Goal: Obtain resource: Download file/media

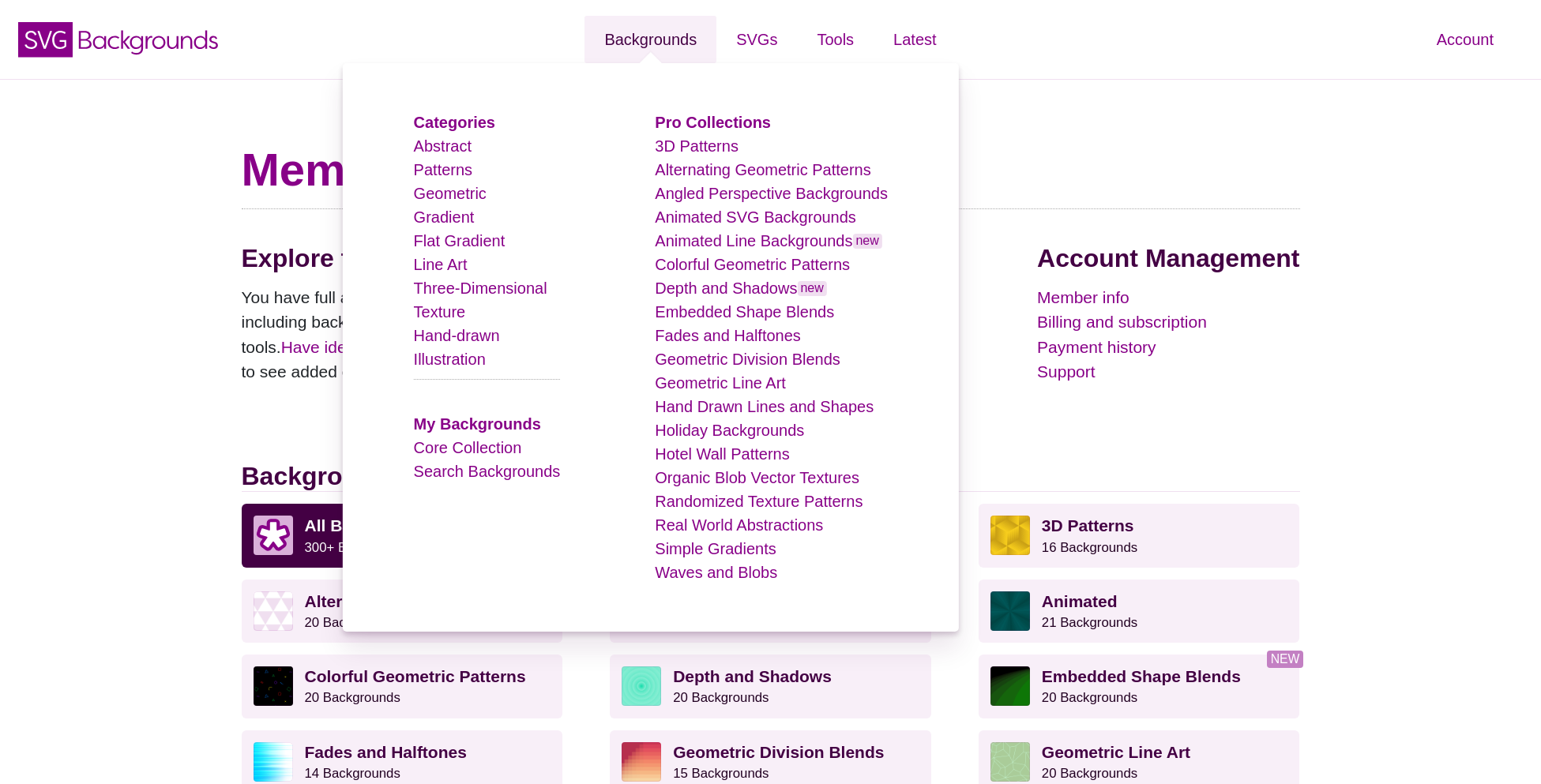
click at [609, 59] on link "Backgrounds" at bounding box center [650, 40] width 132 height 47
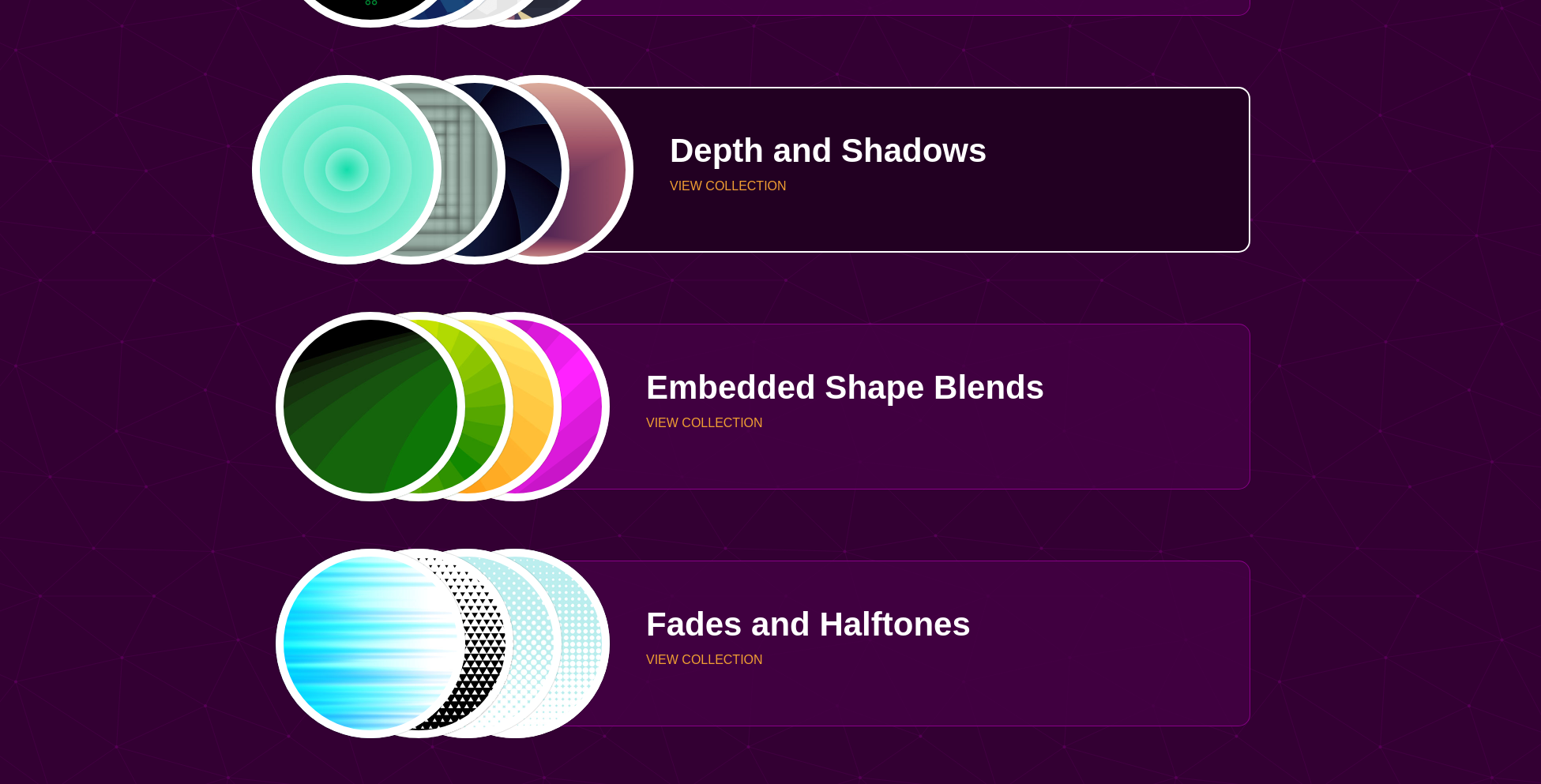
scroll to position [2577, 0]
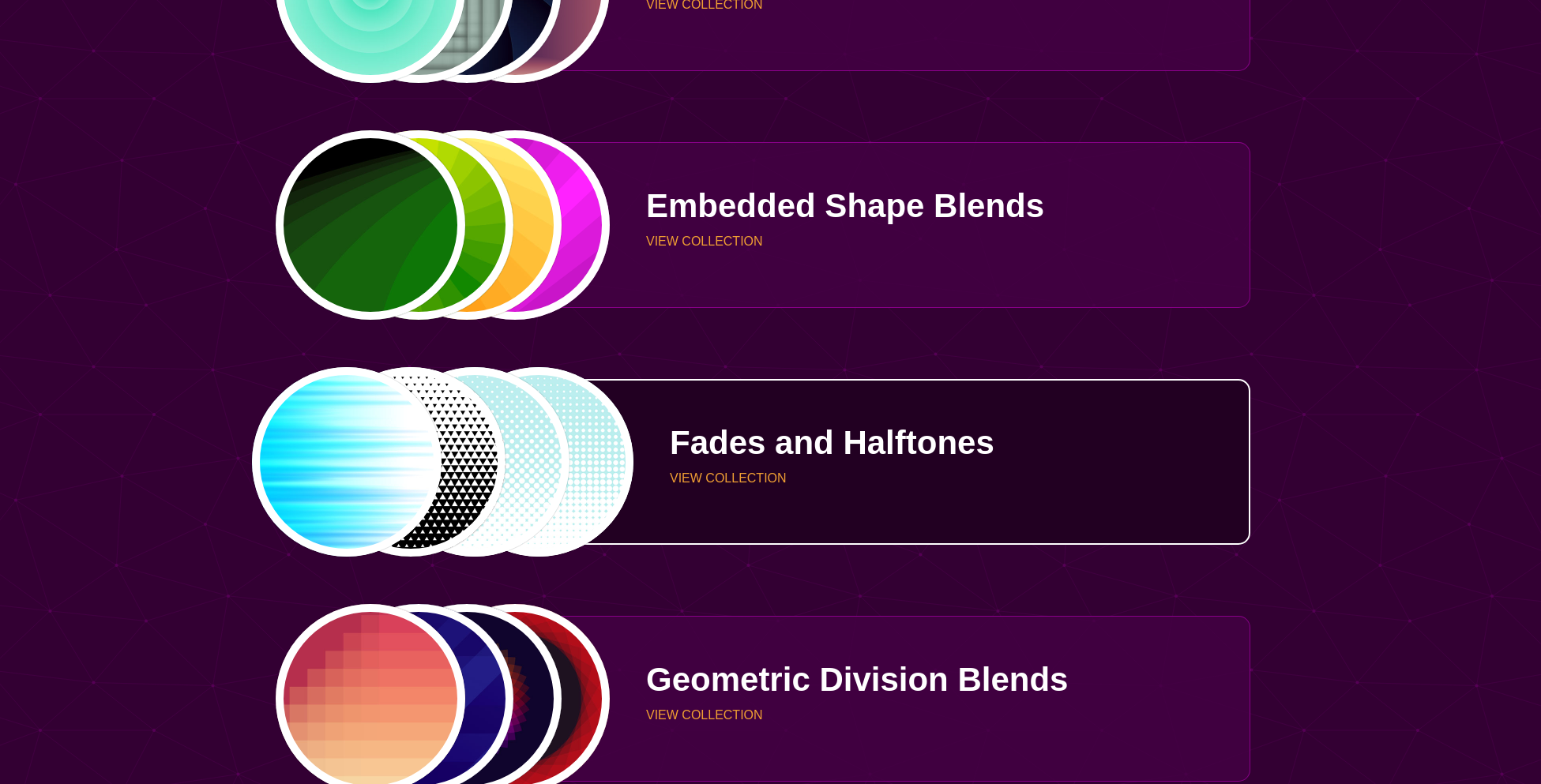
click at [469, 430] on div "PREVIEW PREVIEW PREVIEW PREVIEW" at bounding box center [442, 462] width 335 height 189
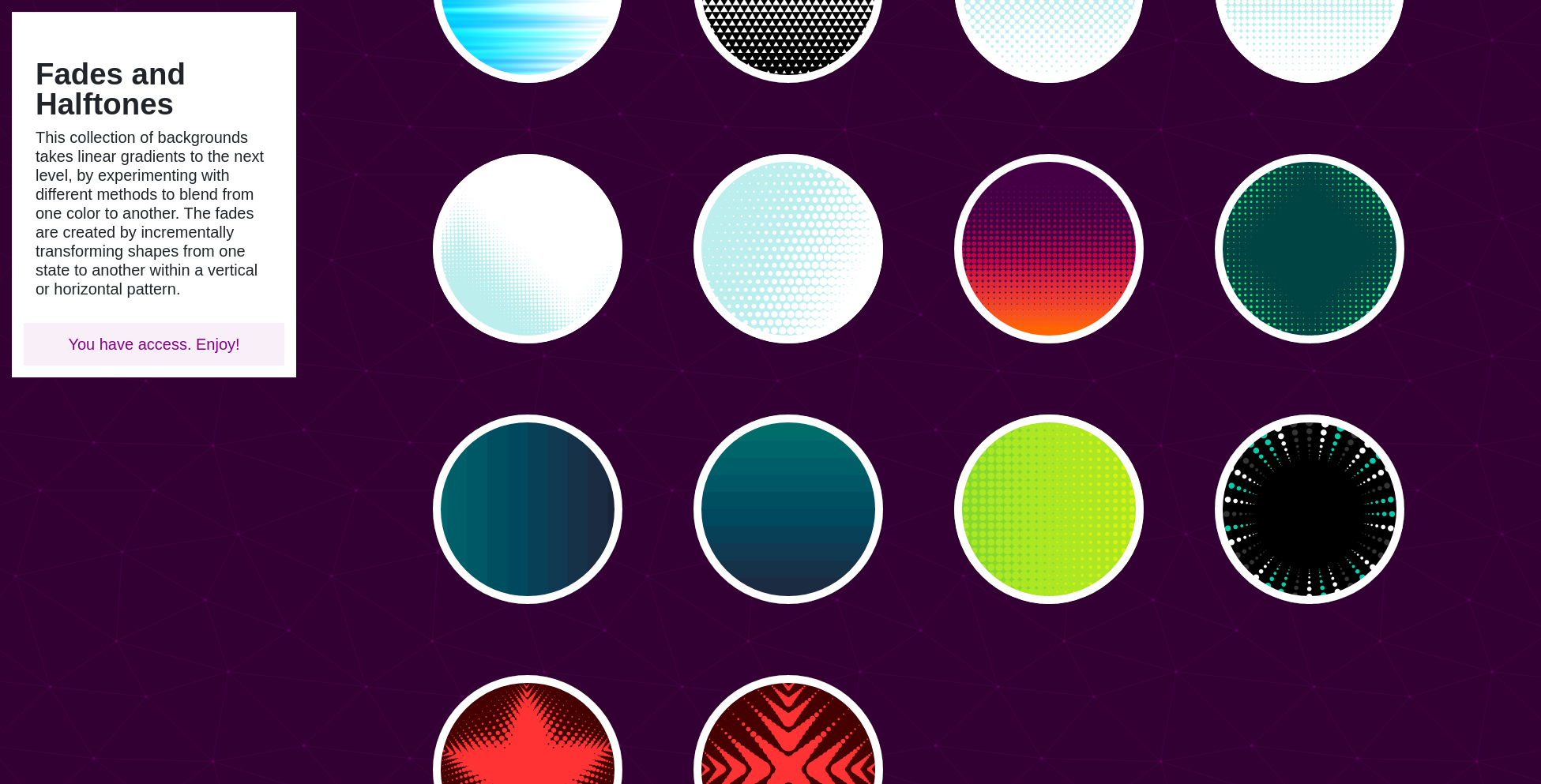
scroll to position [104, 0]
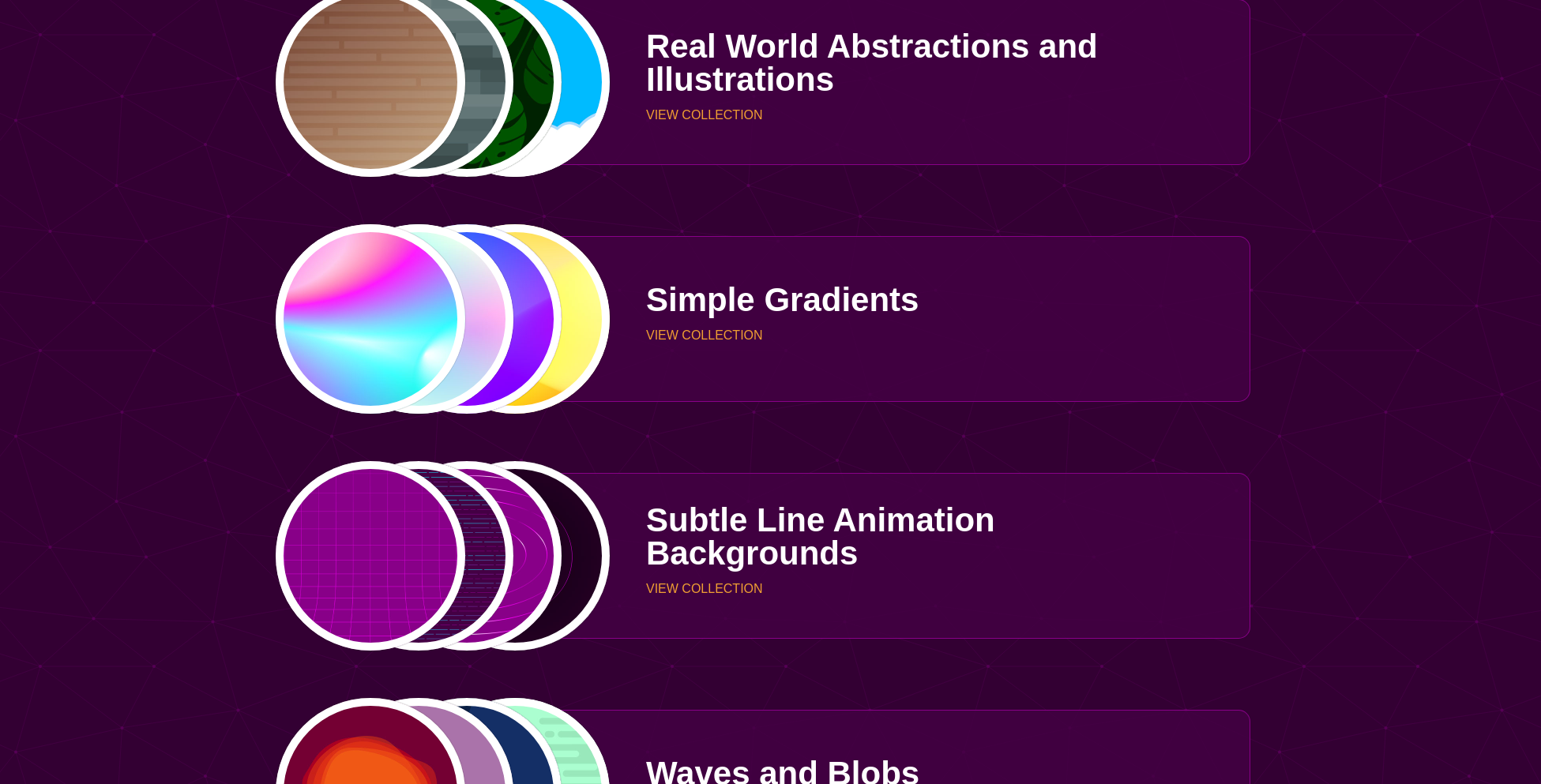
scroll to position [5220, 0]
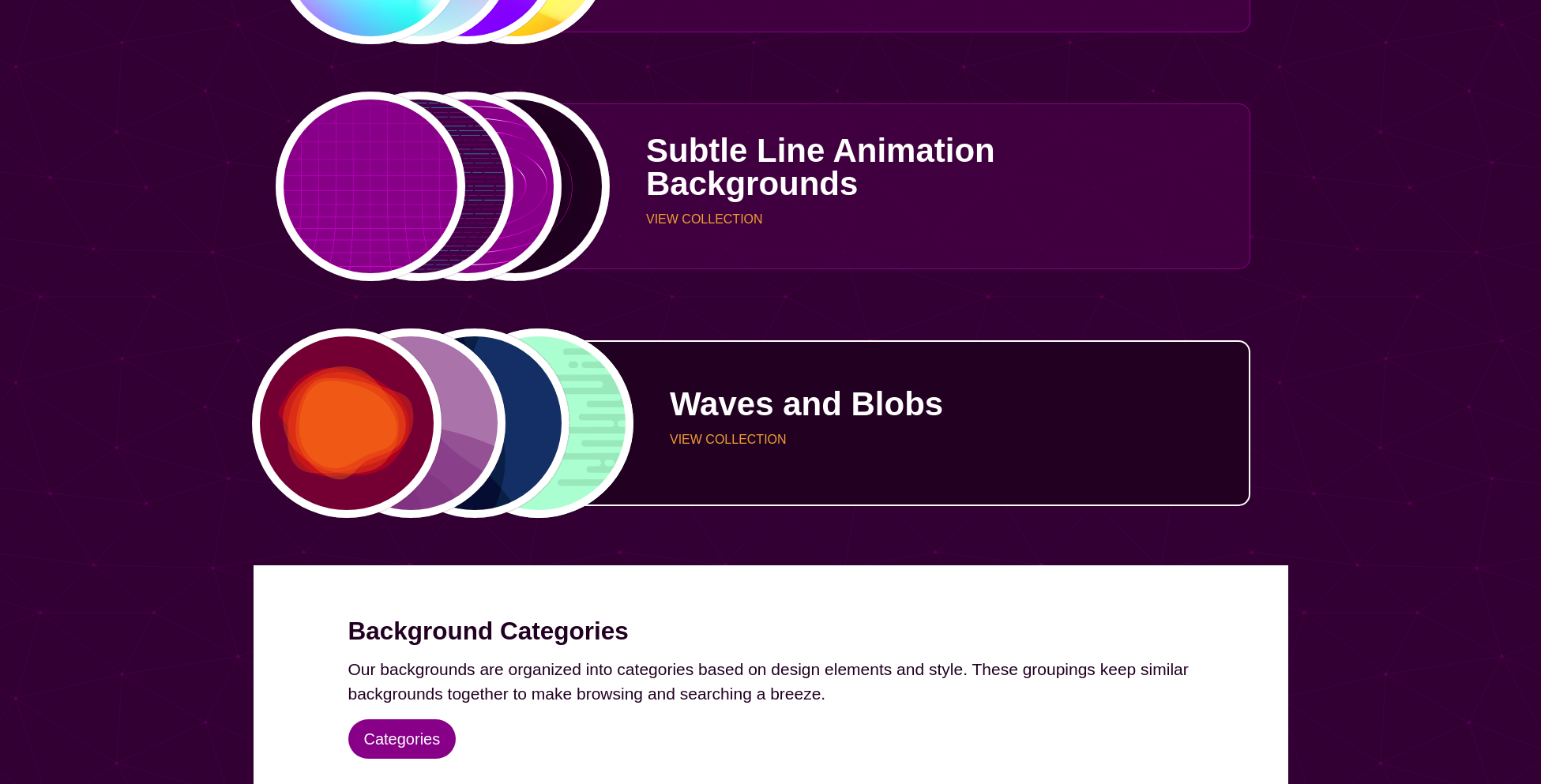
click at [456, 391] on div "PREVIEW PREVIEW PREVIEW PREVIEW" at bounding box center [442, 423] width 335 height 189
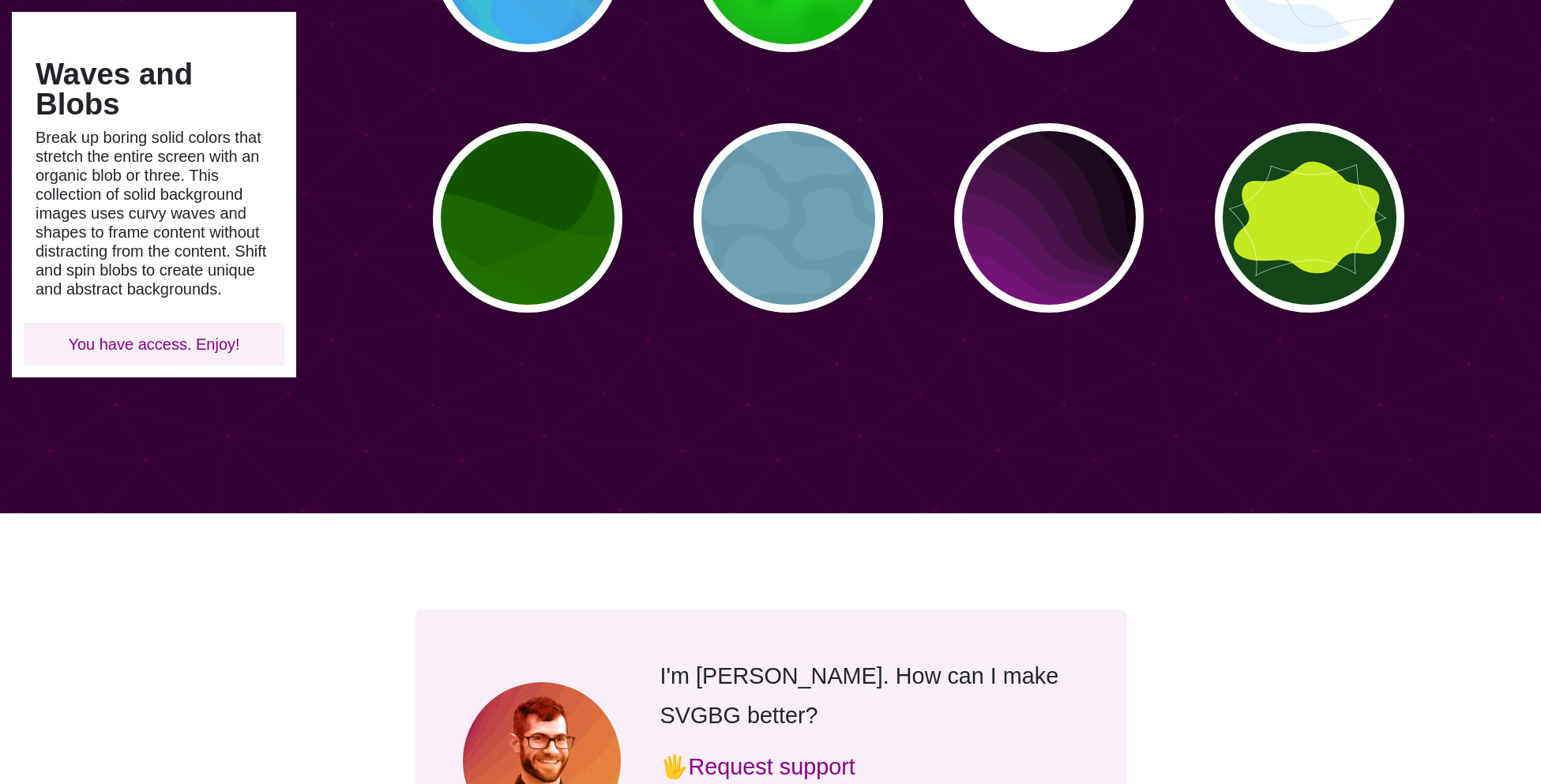
scroll to position [845, 0]
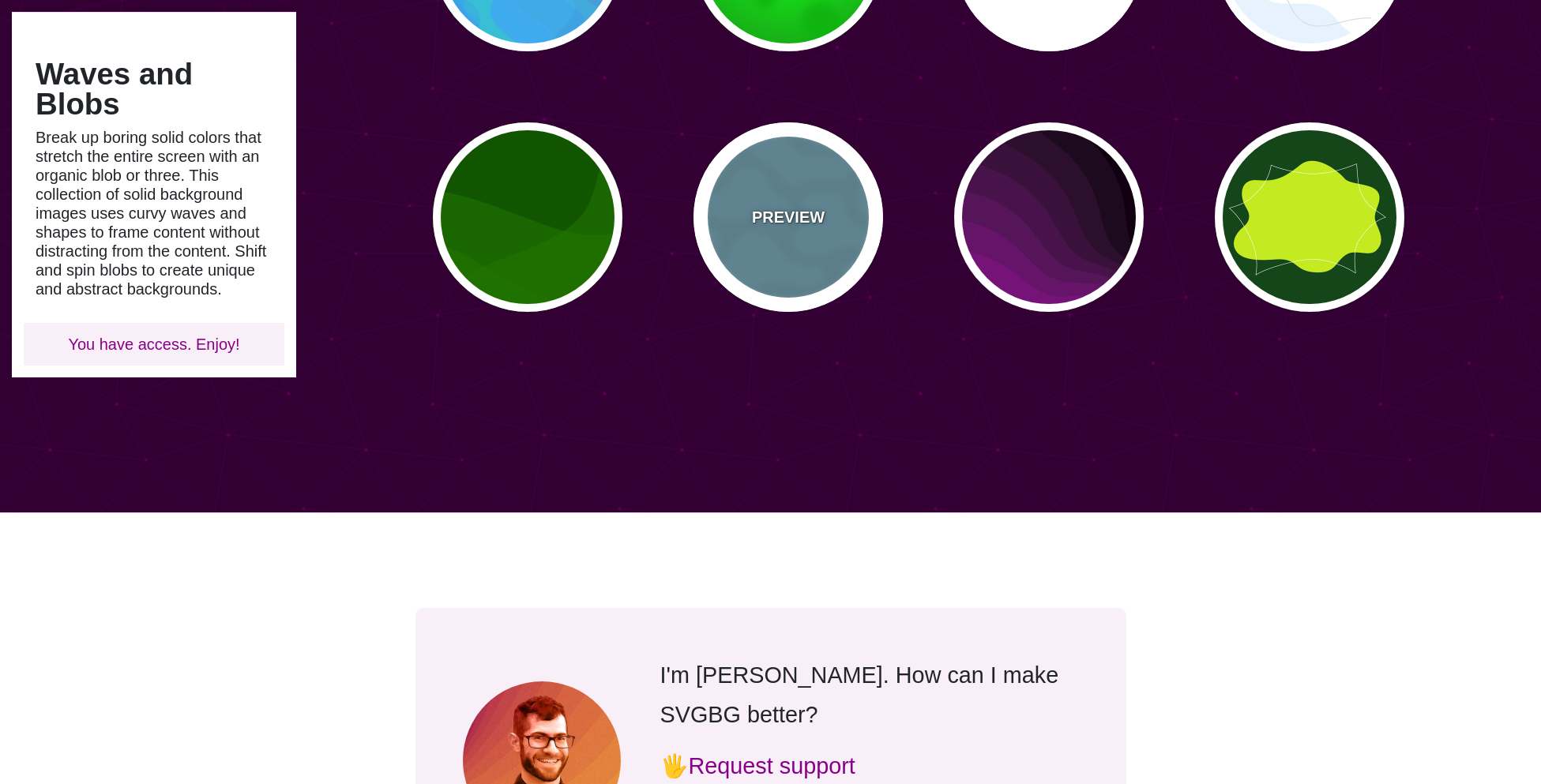
click at [760, 250] on div "PREVIEW" at bounding box center [788, 217] width 189 height 189
type input "#6699AA"
type input "#6CA1B3"
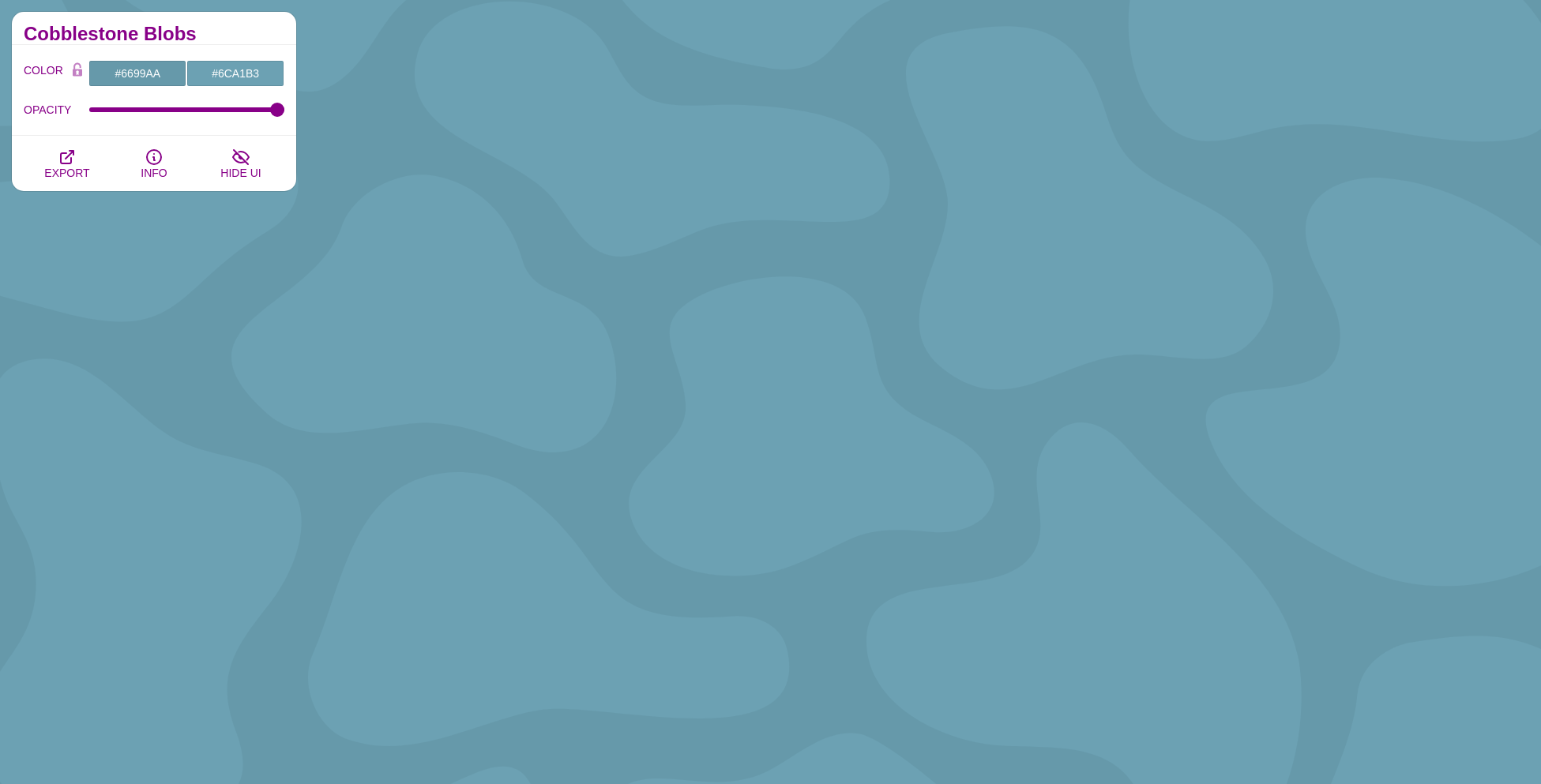
scroll to position [324, 0]
click at [132, 78] on input "#6699AA" at bounding box center [138, 73] width 98 height 27
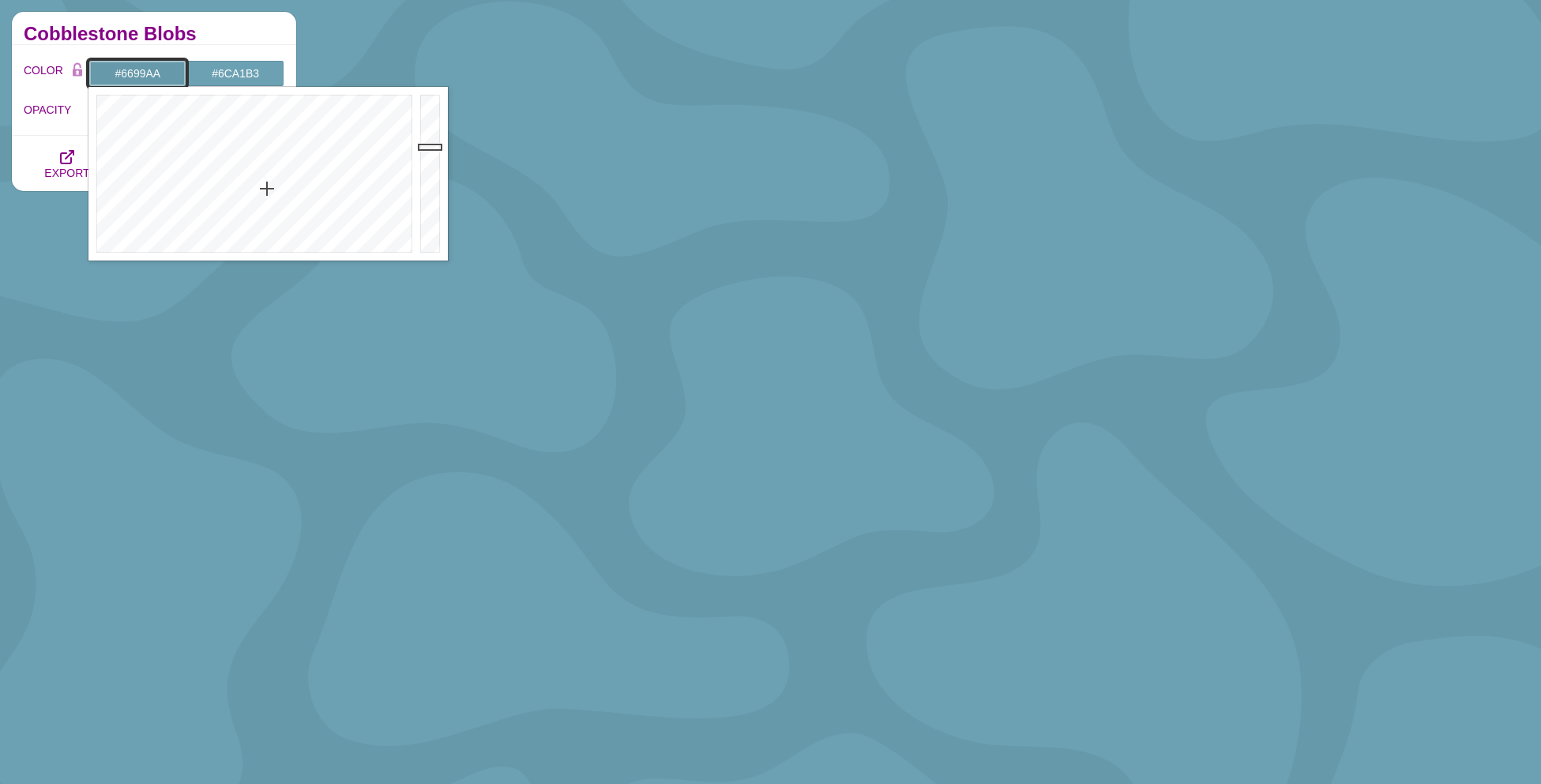
click at [136, 73] on input "#6699AA" at bounding box center [138, 73] width 98 height 27
paste input "ed3b32"
type input "#ED3B32"
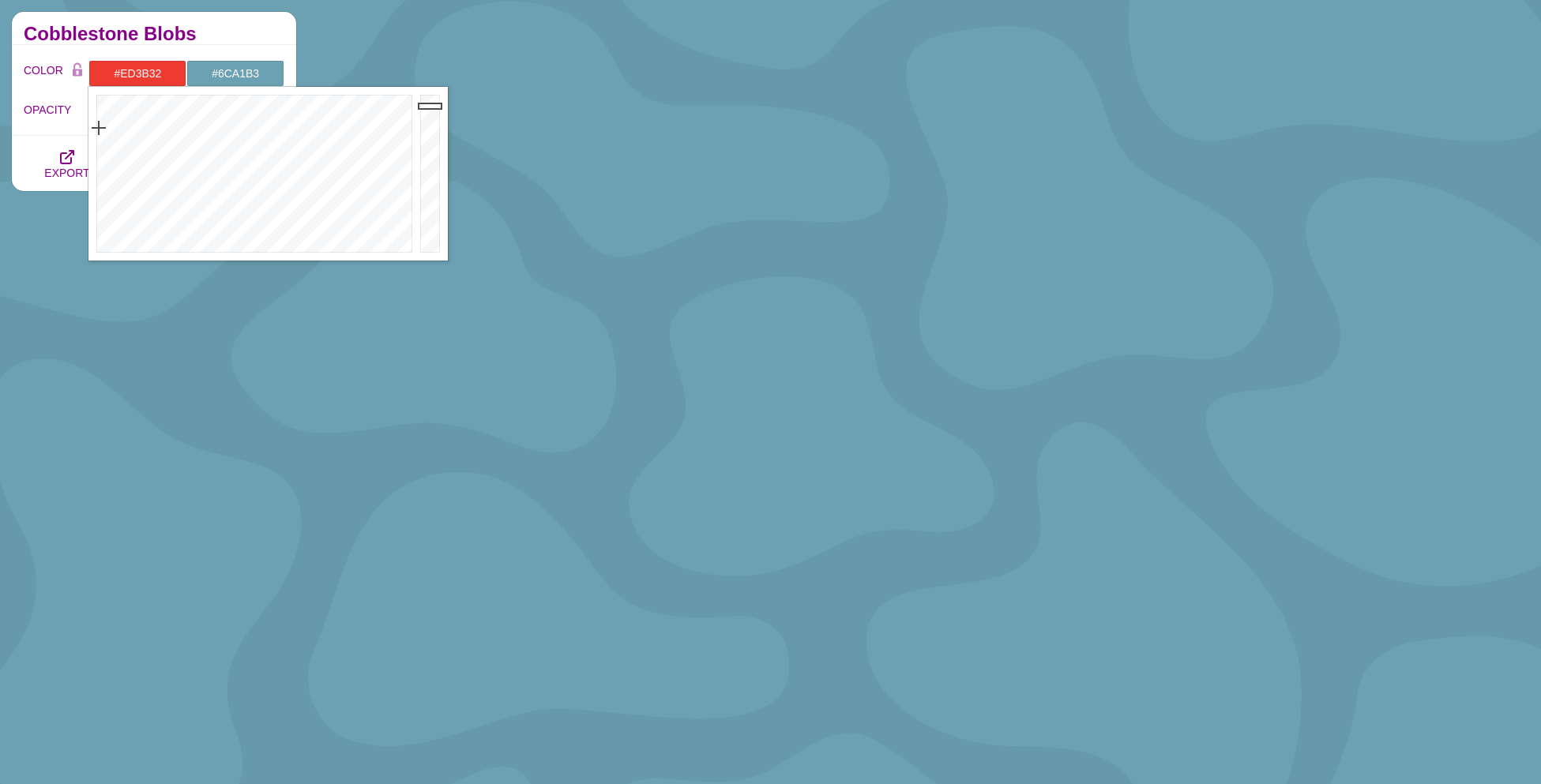
click at [207, 46] on div "COLOR #ED3B32 #6CA1B3 #000000 #444444 #555555 #666666 #777777 #888888 #999999 B…" at bounding box center [154, 90] width 285 height 91
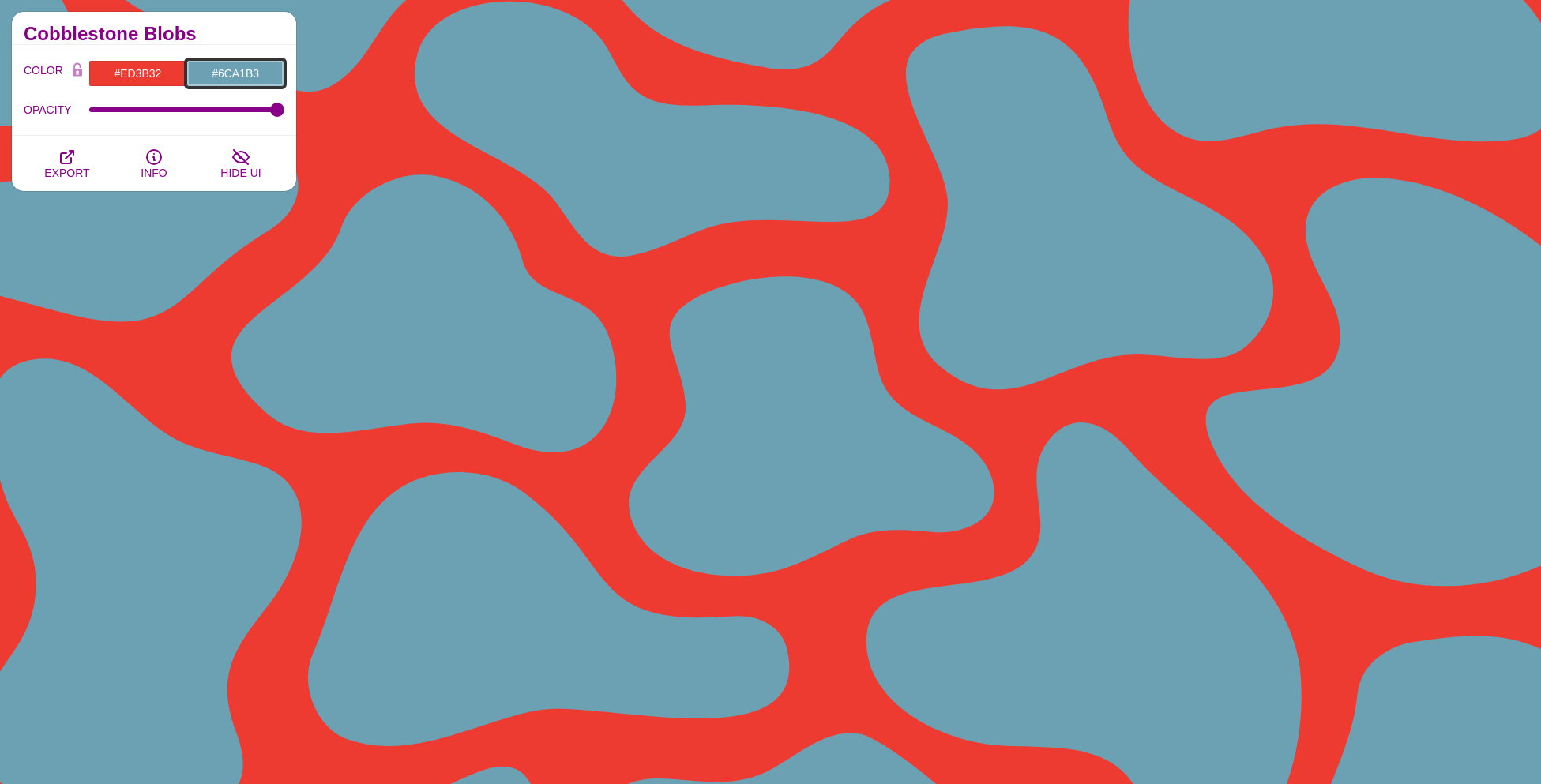
click at [224, 73] on input "#6CA1B3" at bounding box center [236, 73] width 98 height 27
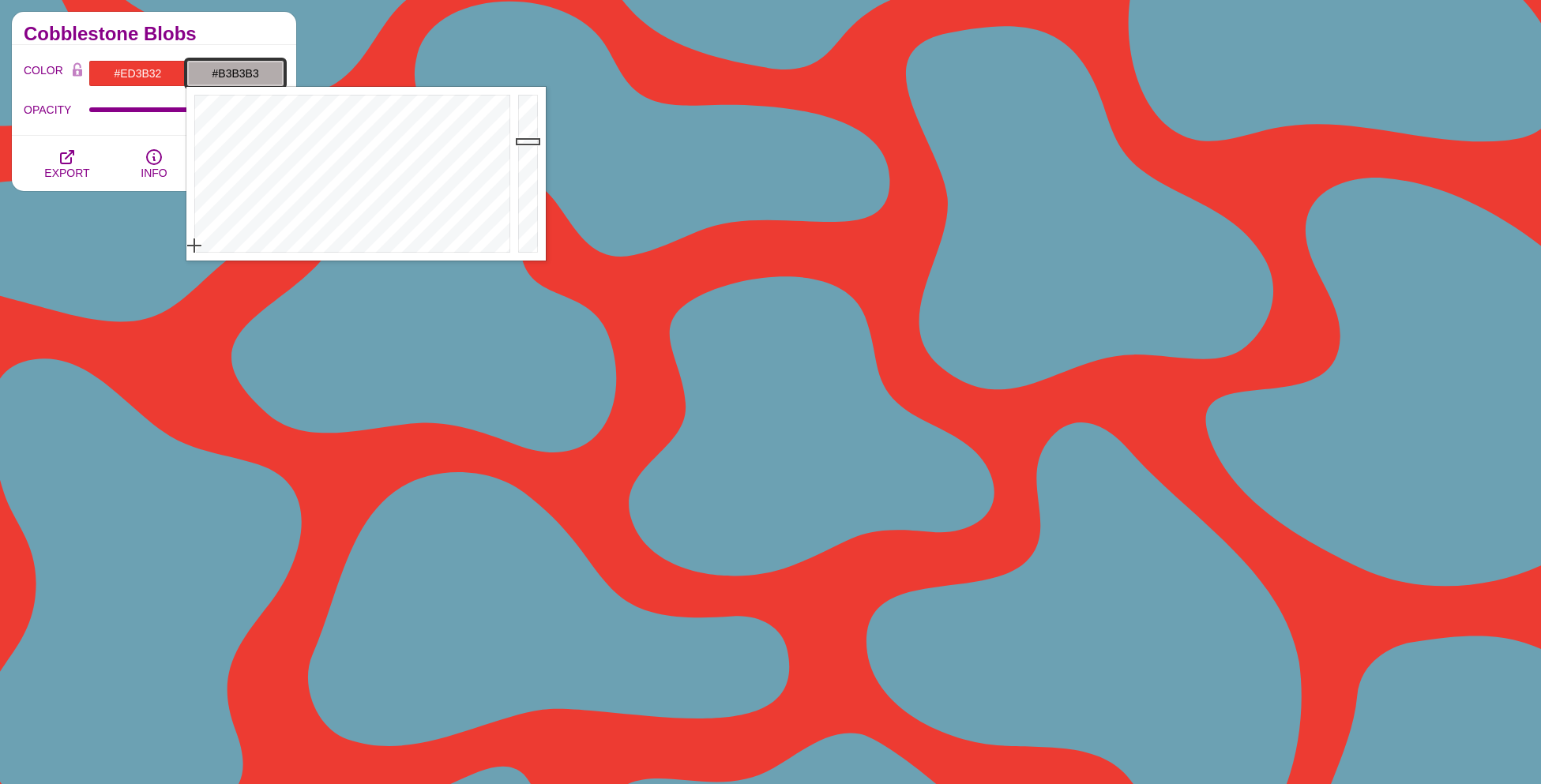
drag, startPoint x: 215, startPoint y: 186, endPoint x: 104, endPoint y: 317, distance: 171.7
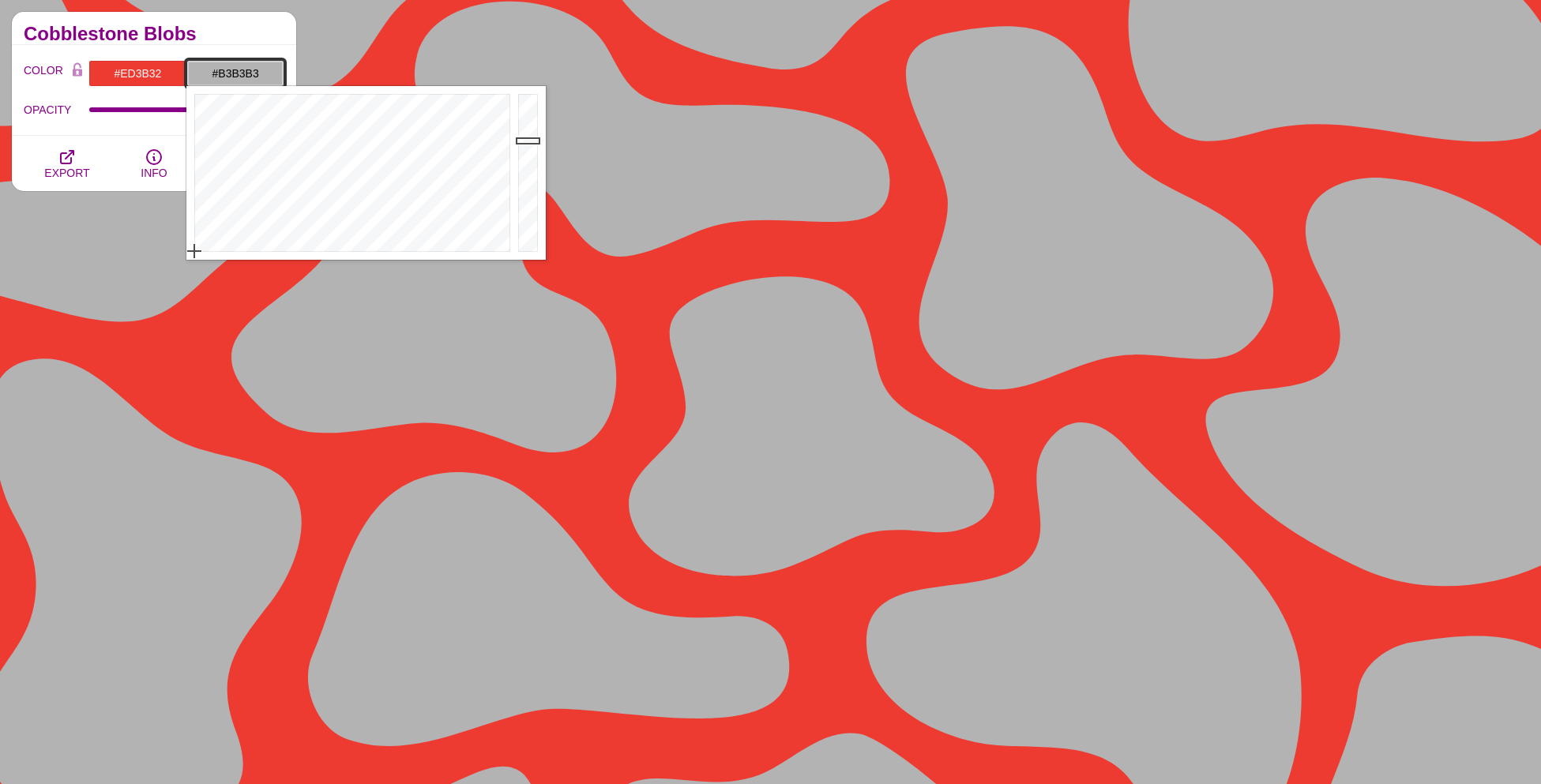
scroll to position [327, 0]
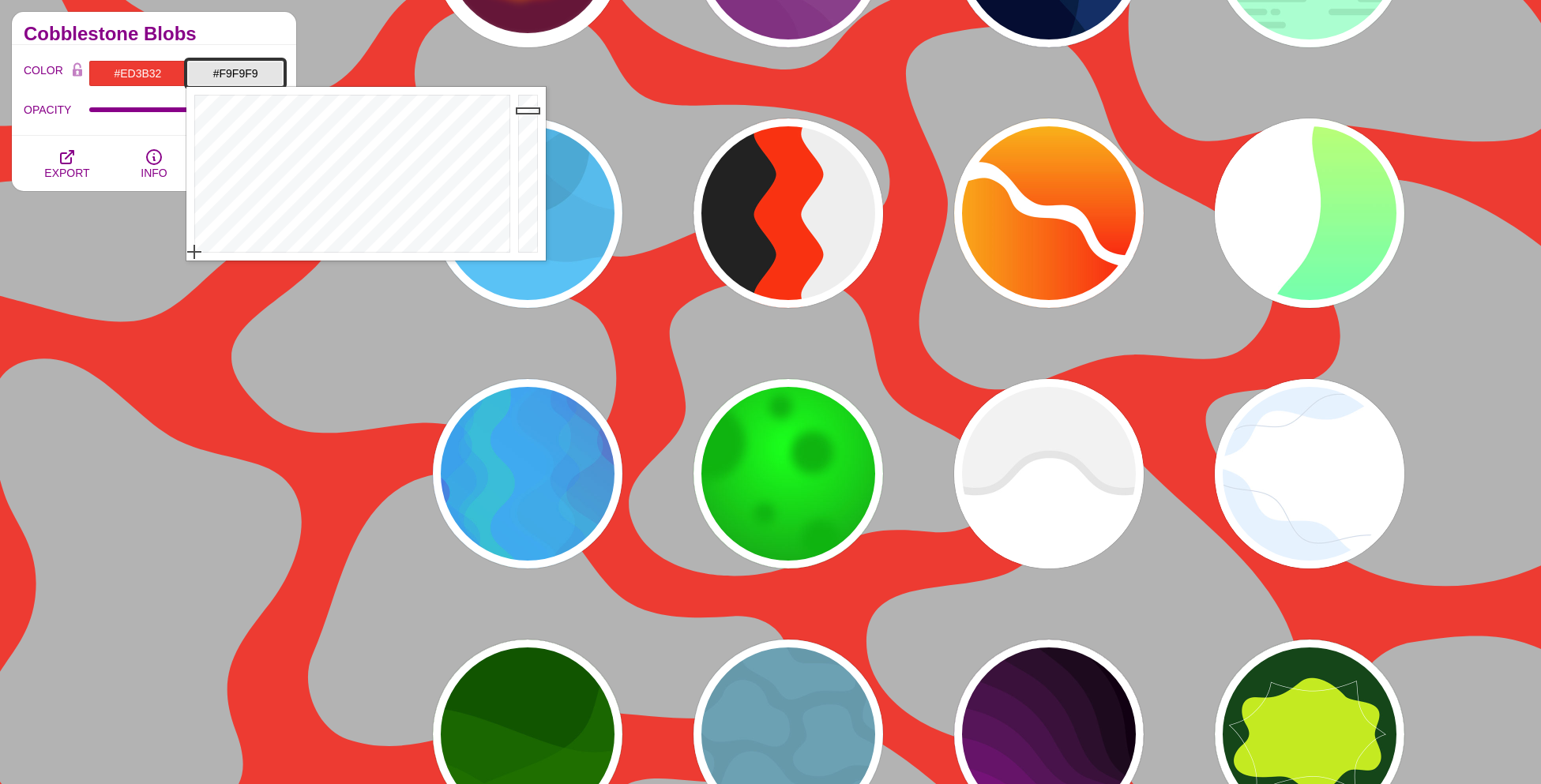
type input "#FFFFFF"
drag, startPoint x: 529, startPoint y: 136, endPoint x: 526, endPoint y: 37, distance: 99.0
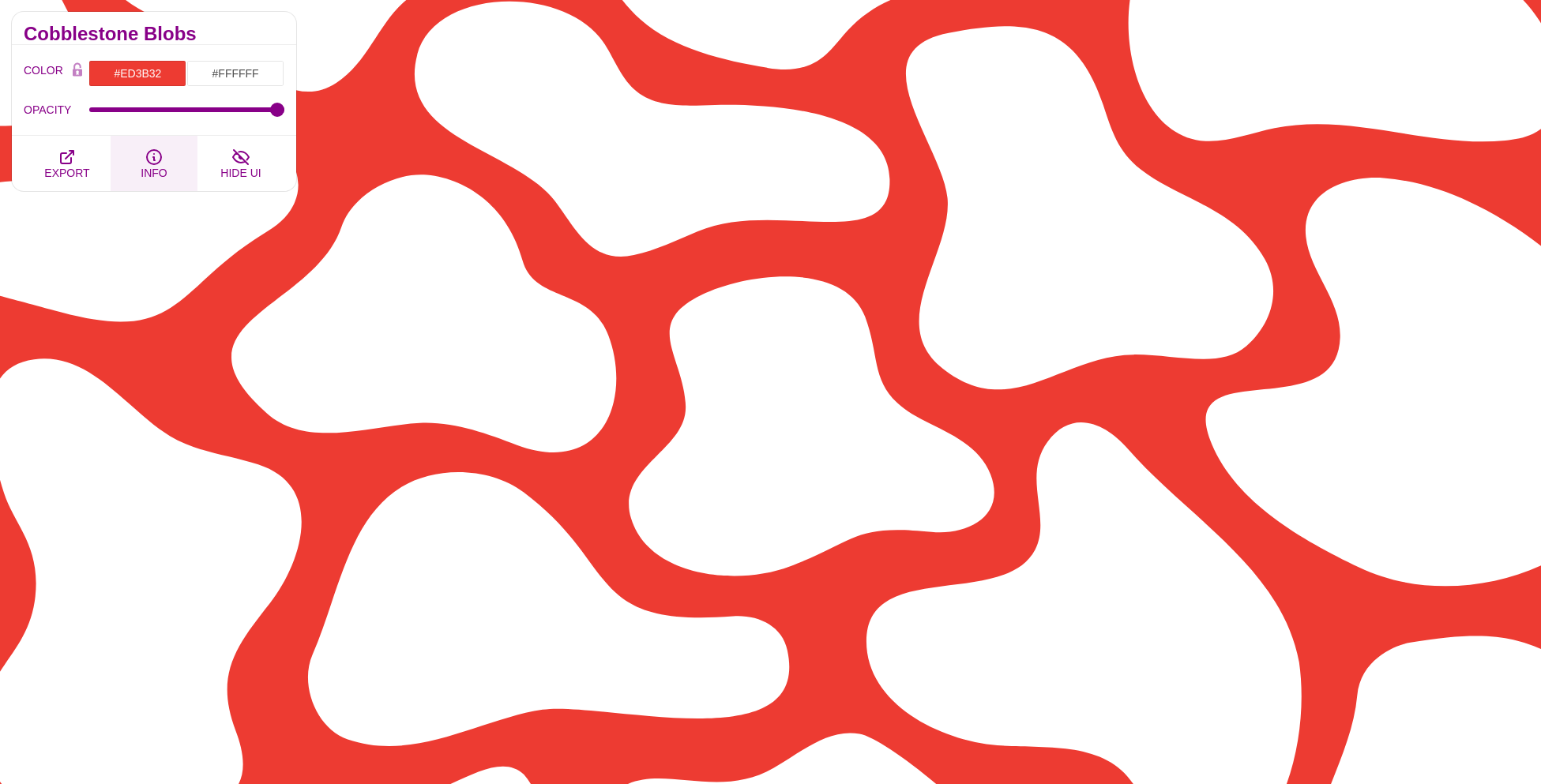
click at [164, 190] on button "INFO" at bounding box center [154, 163] width 87 height 55
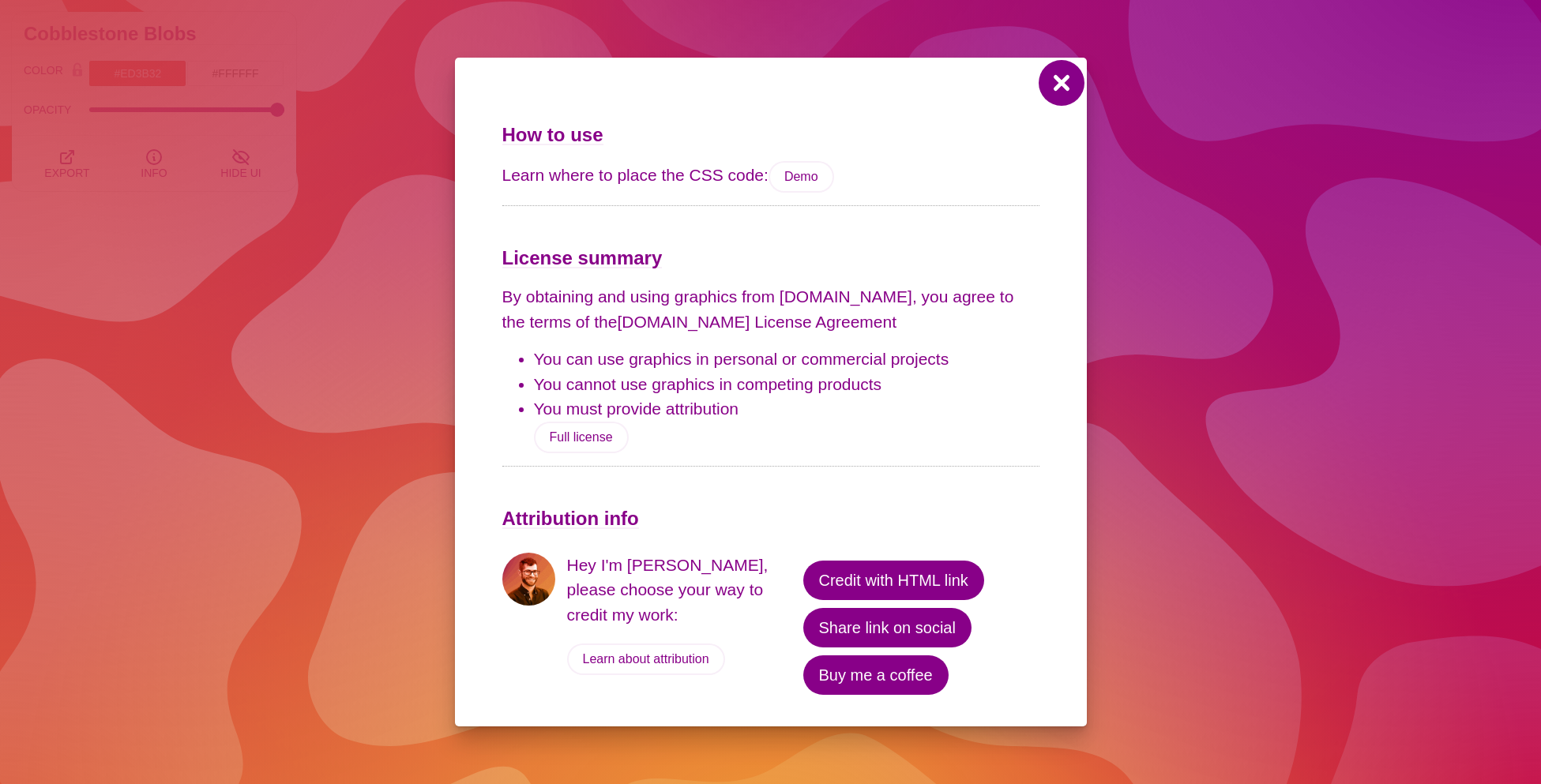
click at [1059, 73] on button at bounding box center [1061, 83] width 38 height 38
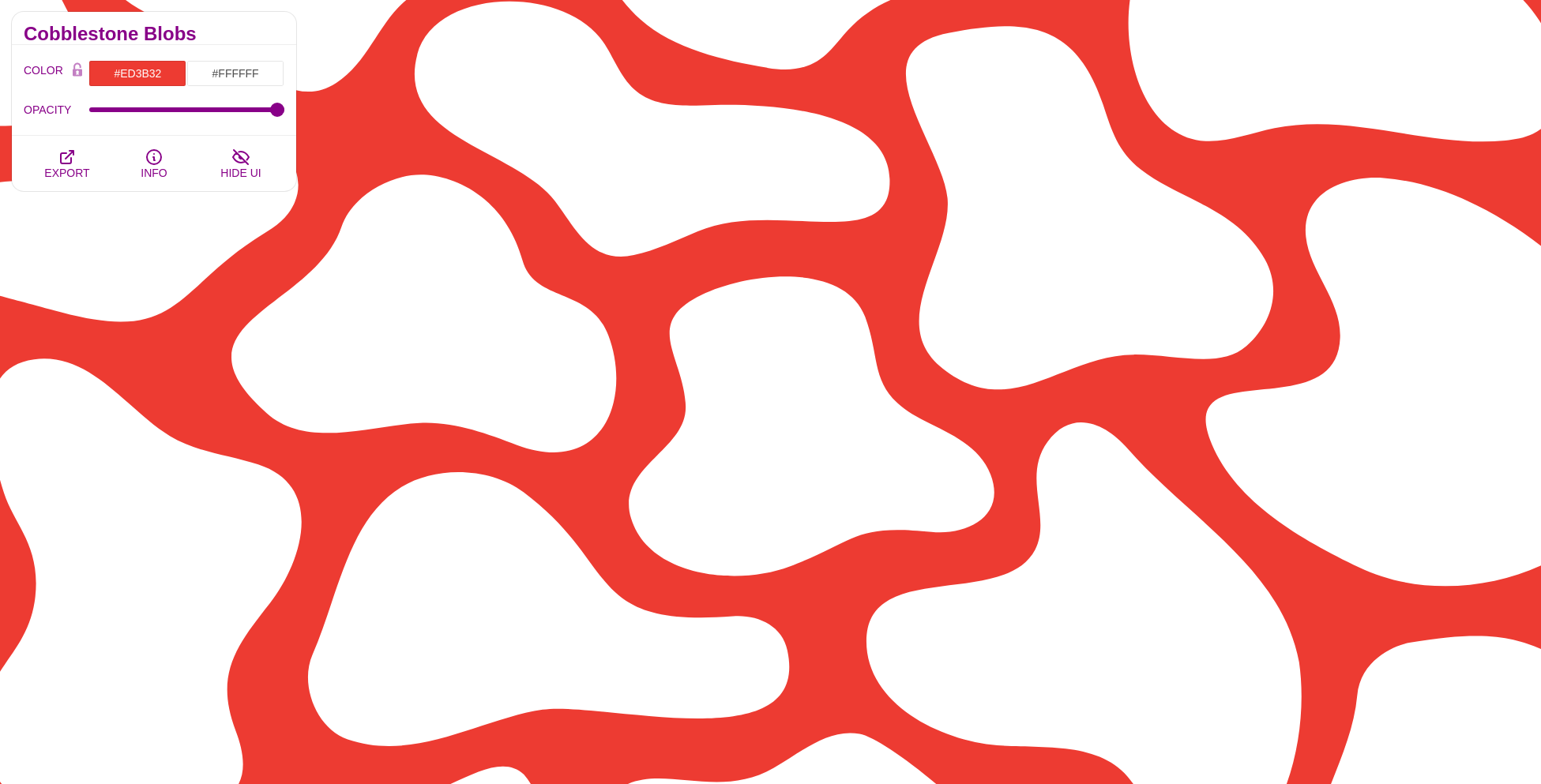
click at [200, 269] on div "Waves and Blobs Break up boring solid colors that stretch the entire screen wit…" at bounding box center [154, 497] width 308 height 994
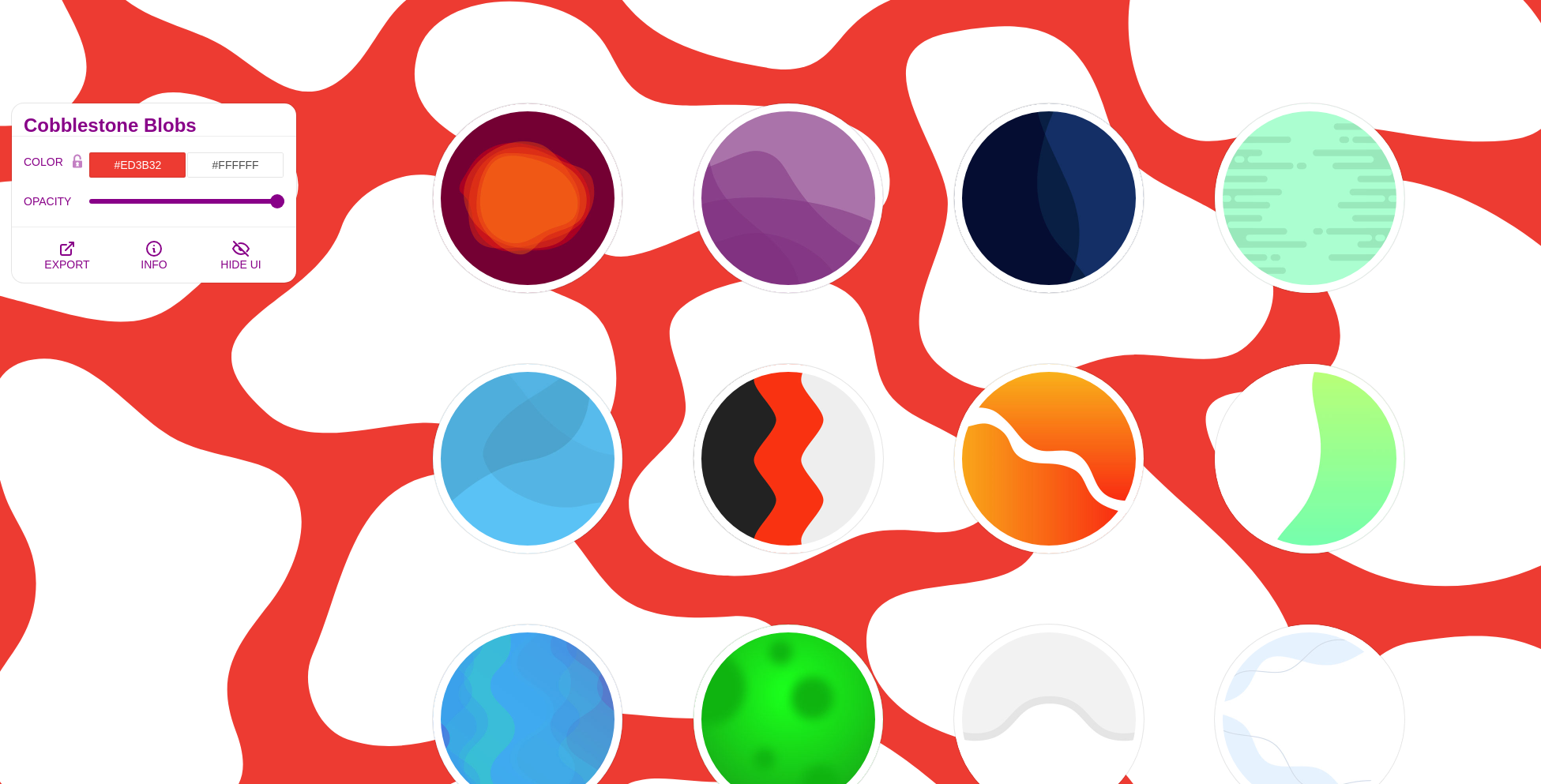
scroll to position [0, 0]
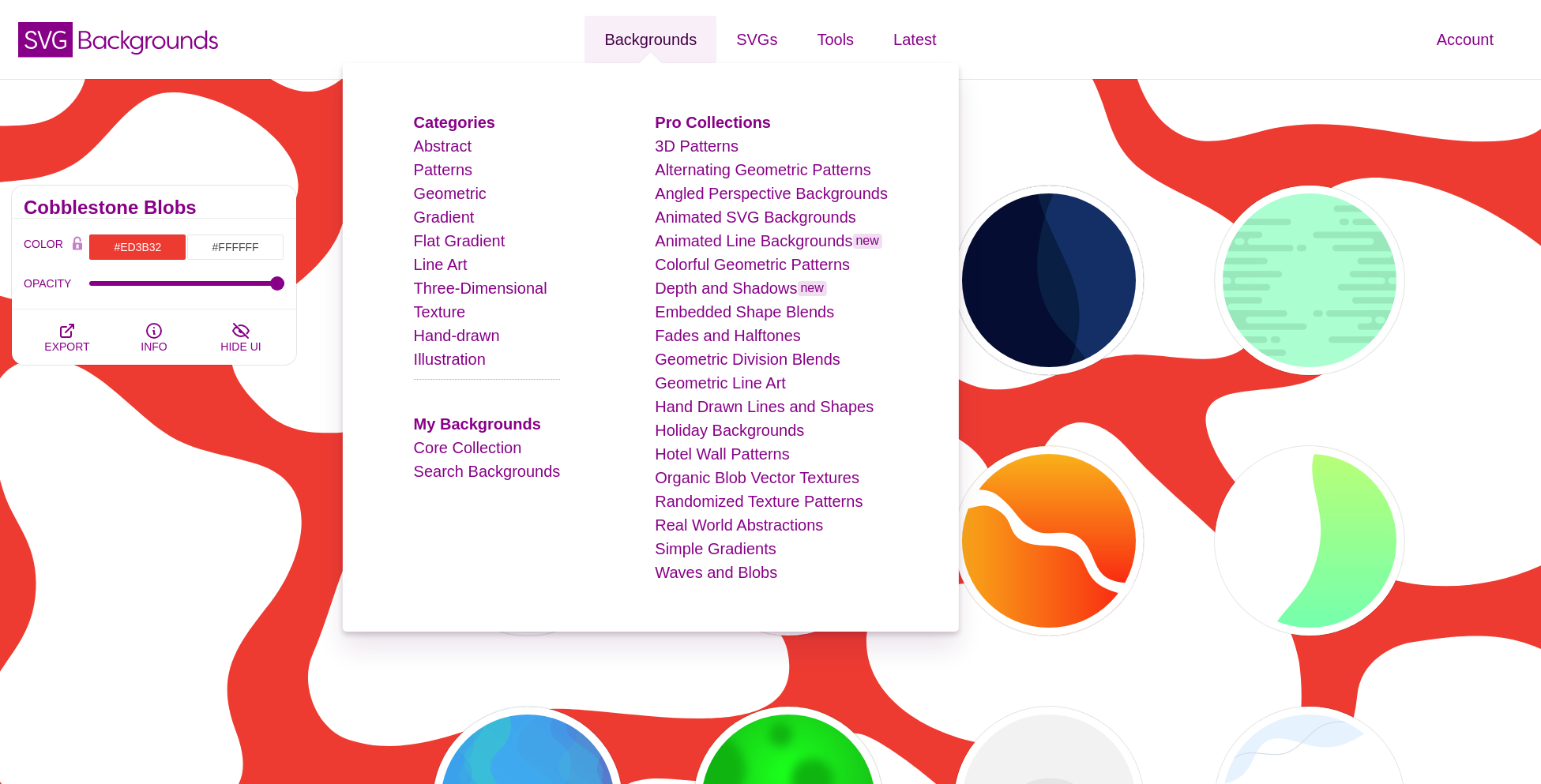
click at [688, 48] on link "Backgrounds" at bounding box center [650, 40] width 132 height 47
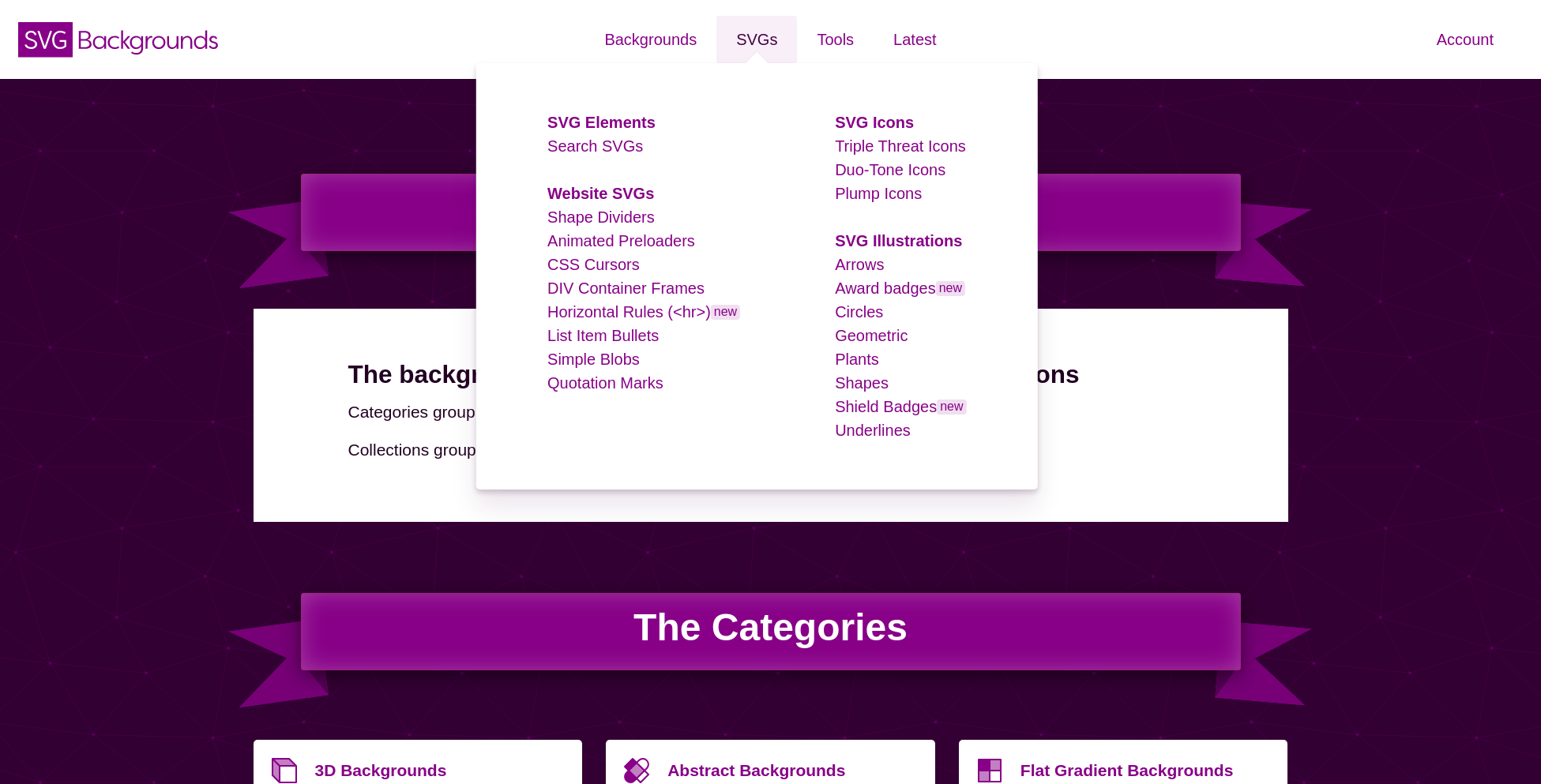
click at [735, 44] on link "SVGs" at bounding box center [756, 40] width 80 height 47
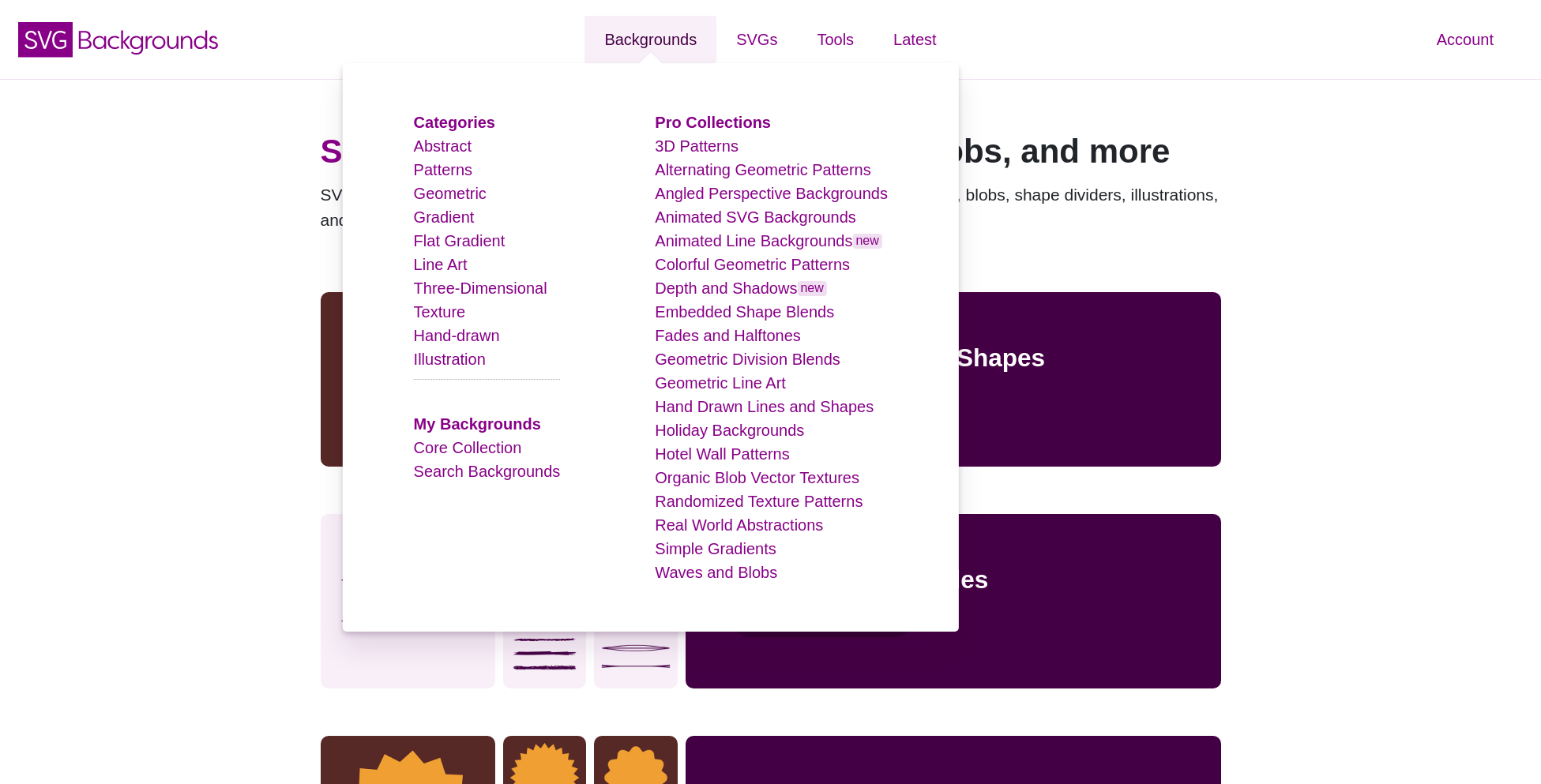
click at [670, 46] on link "Backgrounds" at bounding box center [650, 40] width 132 height 47
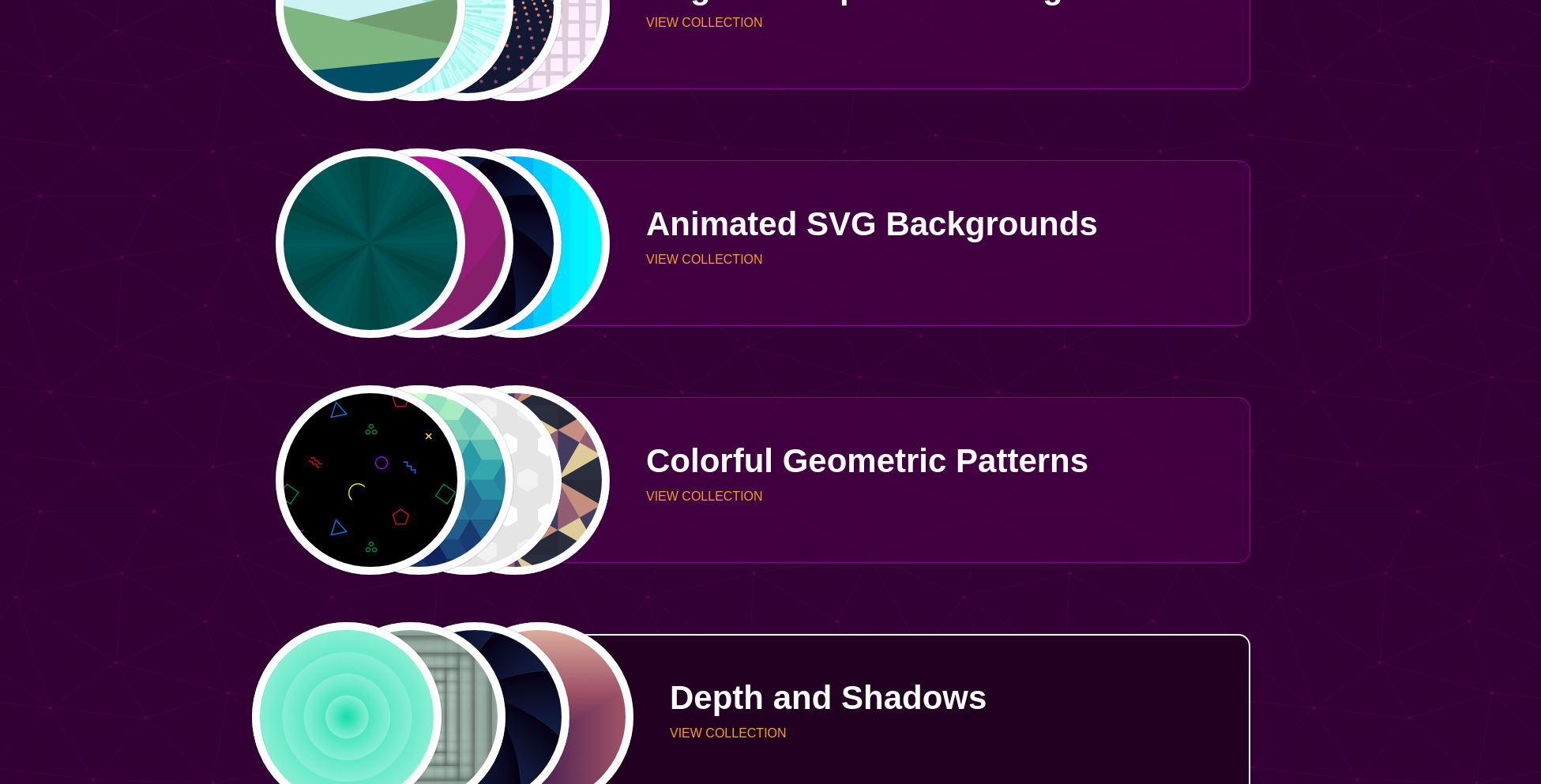
scroll to position [1403, 0]
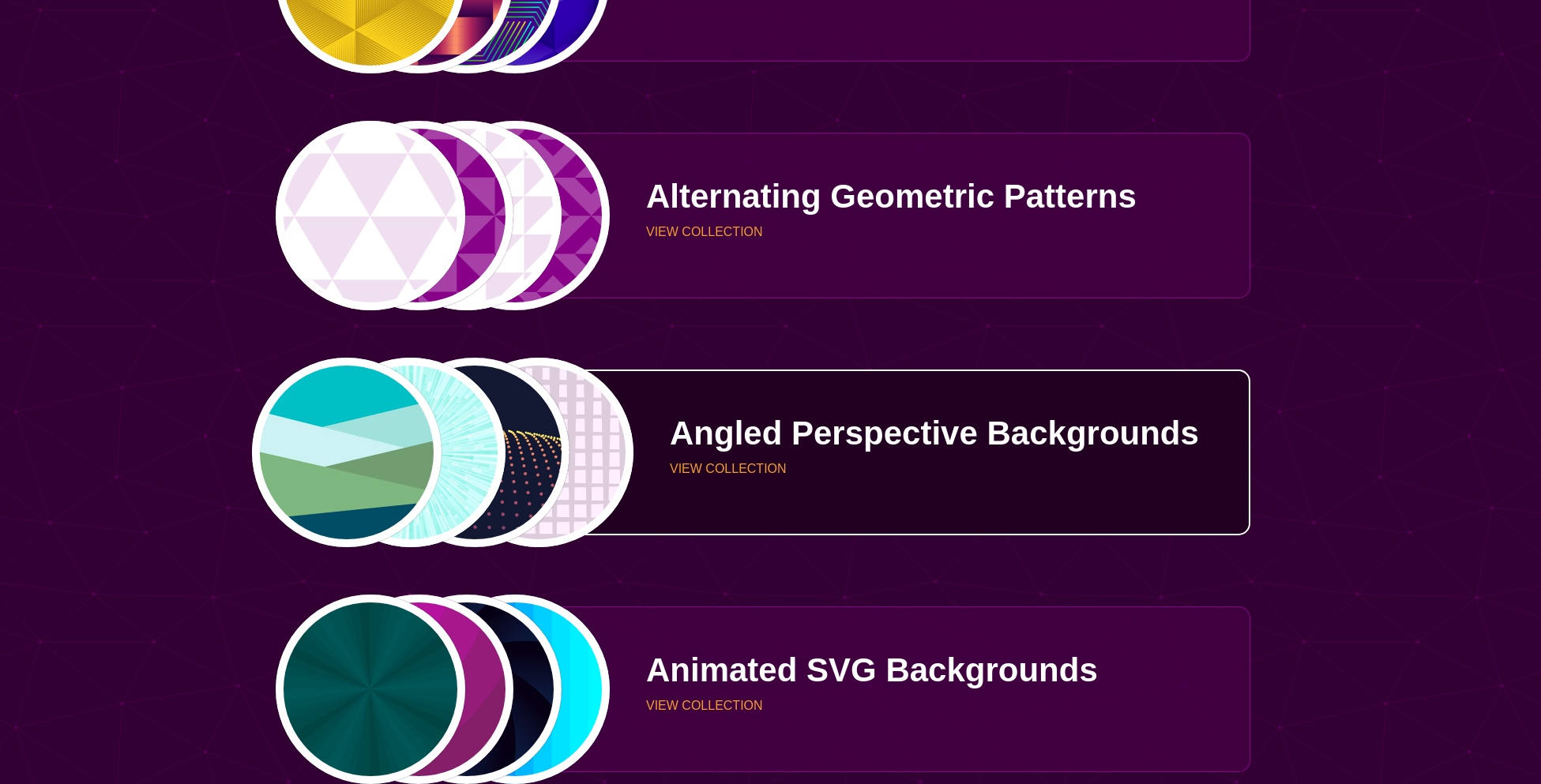
click at [519, 379] on div "PREVIEW PREVIEW PREVIEW PREVIEW" at bounding box center [442, 452] width 335 height 189
click at [606, 409] on div "PREVIEW PREVIEW PREVIEW PREVIEW" at bounding box center [442, 452] width 335 height 189
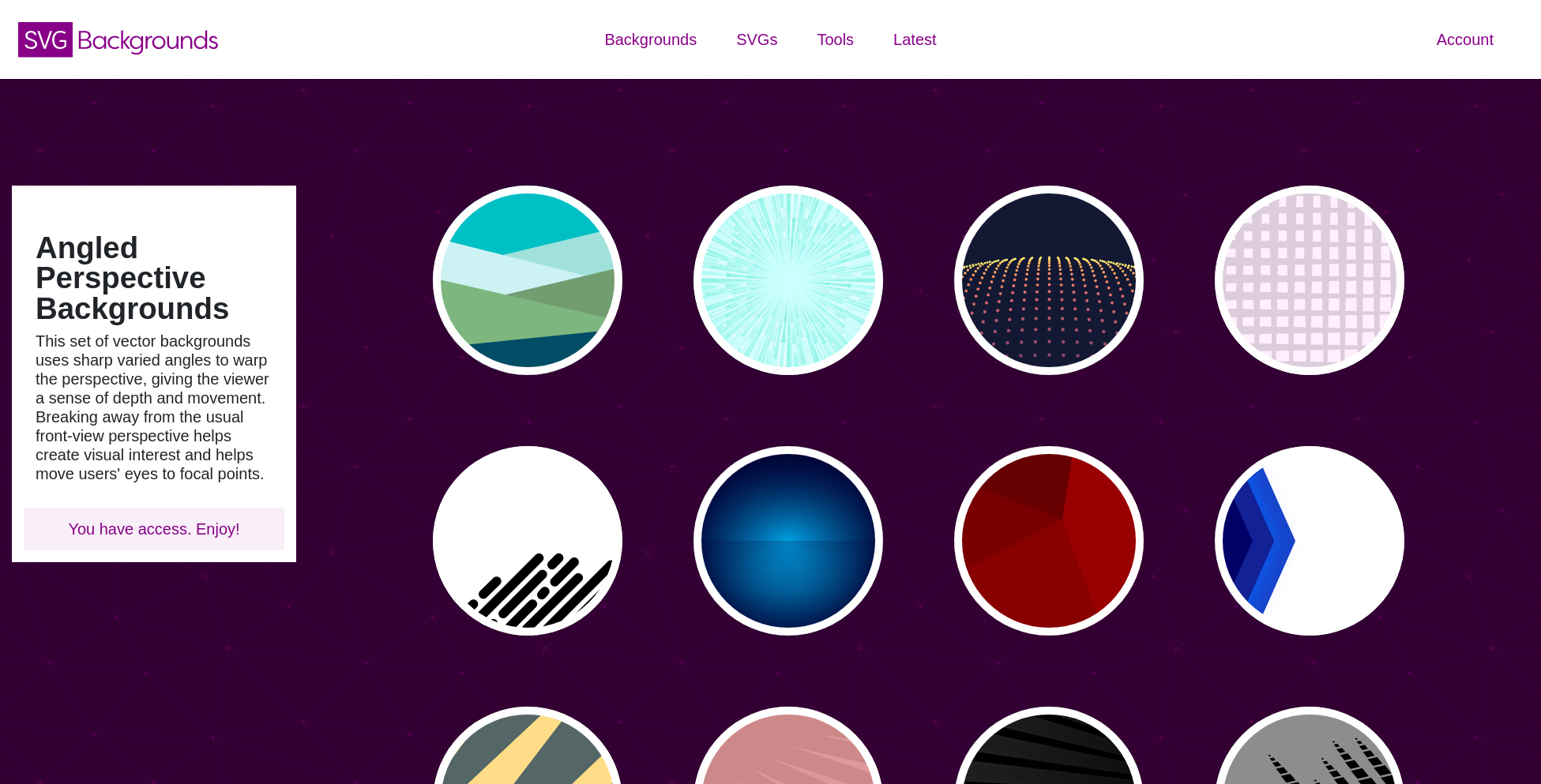
click at [828, 407] on div "PREVIEW PREVIEW PREVIEW PREVIEW PREVIEW PREVIEW PREVIEW PREVIEW PREVIEW PREVIEW…" at bounding box center [925, 671] width 1233 height 994
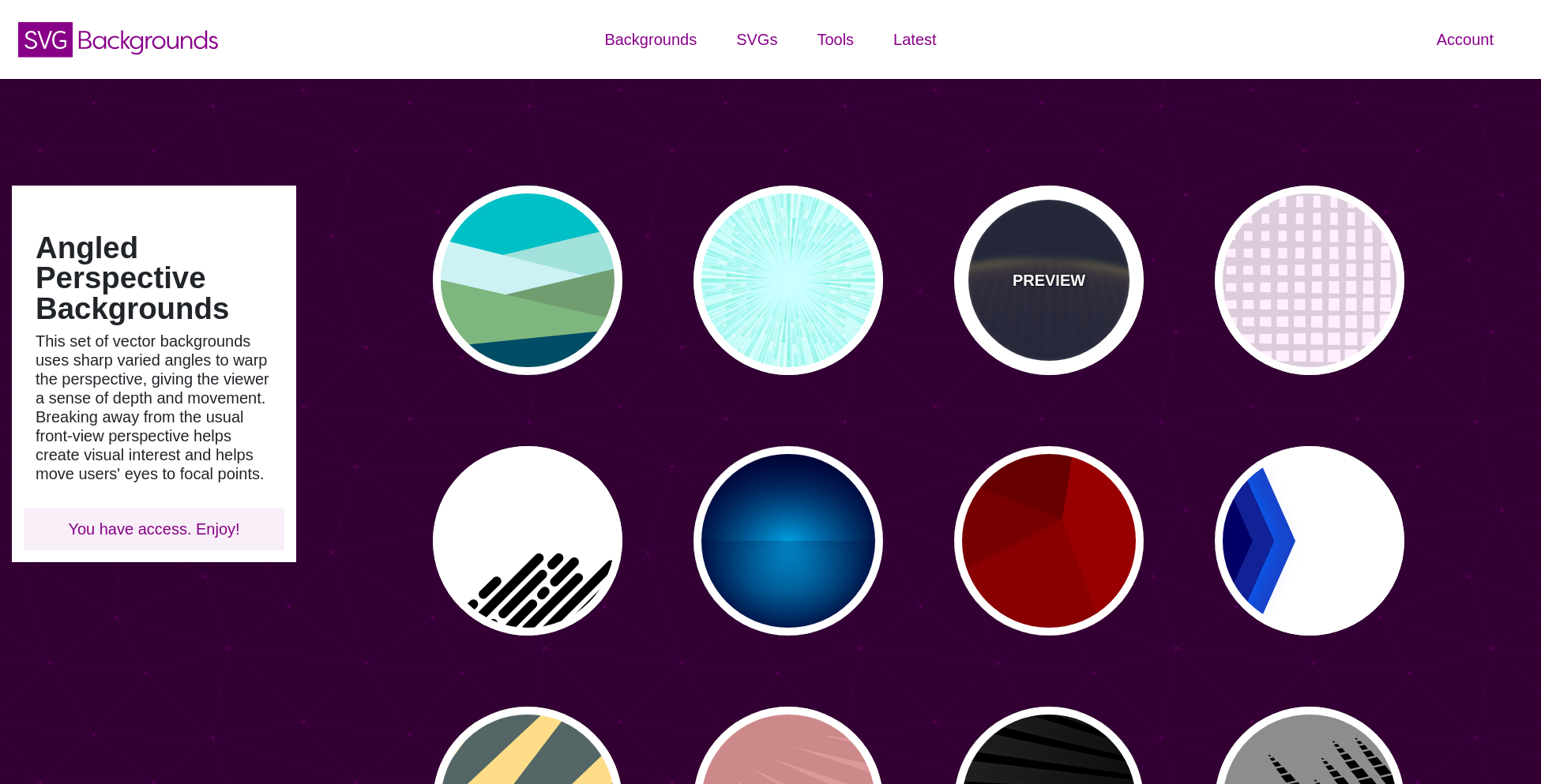
click at [1005, 324] on div "PREVIEW" at bounding box center [1049, 280] width 189 height 189
type input "#141933"
type input "#FFFF77"
type input "0"
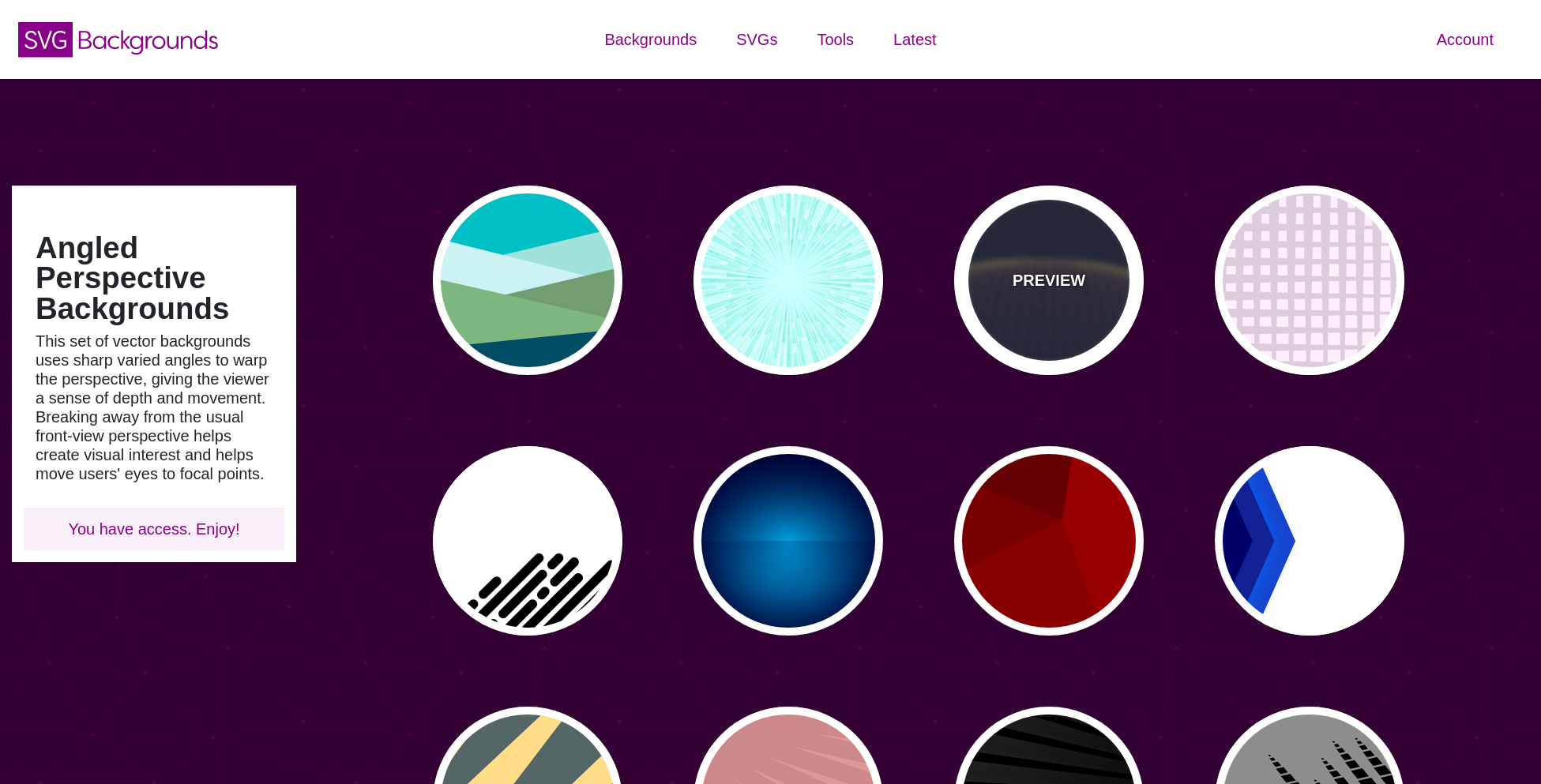
type input "5"
type input "0"
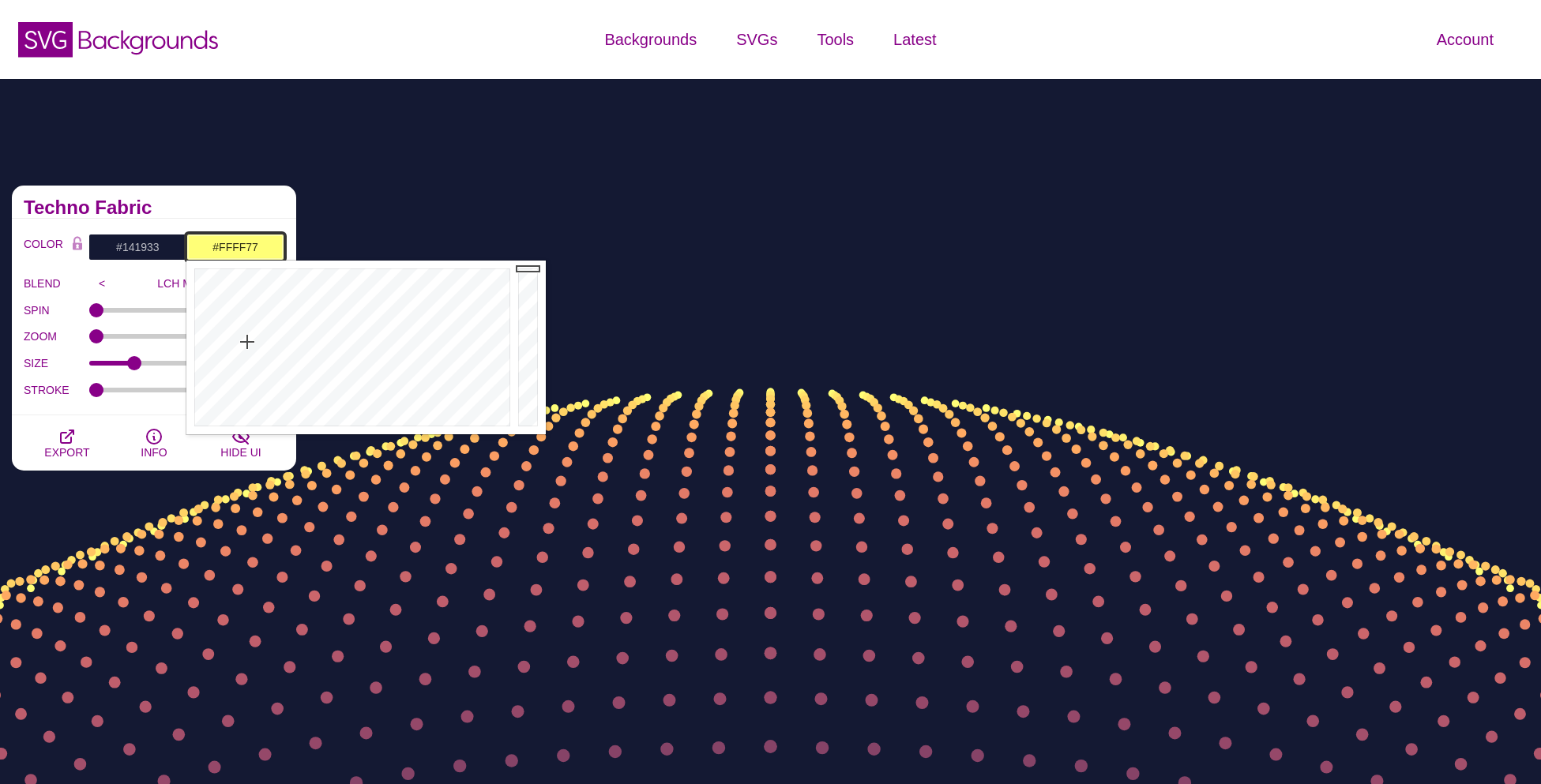
click at [210, 238] on input "#FFFF77" at bounding box center [236, 247] width 98 height 27
click at [240, 245] on input "#FFFF77" at bounding box center [236, 247] width 98 height 27
click at [240, 246] on input "#FFFF77" at bounding box center [236, 247] width 98 height 27
paste input "ed3b32"
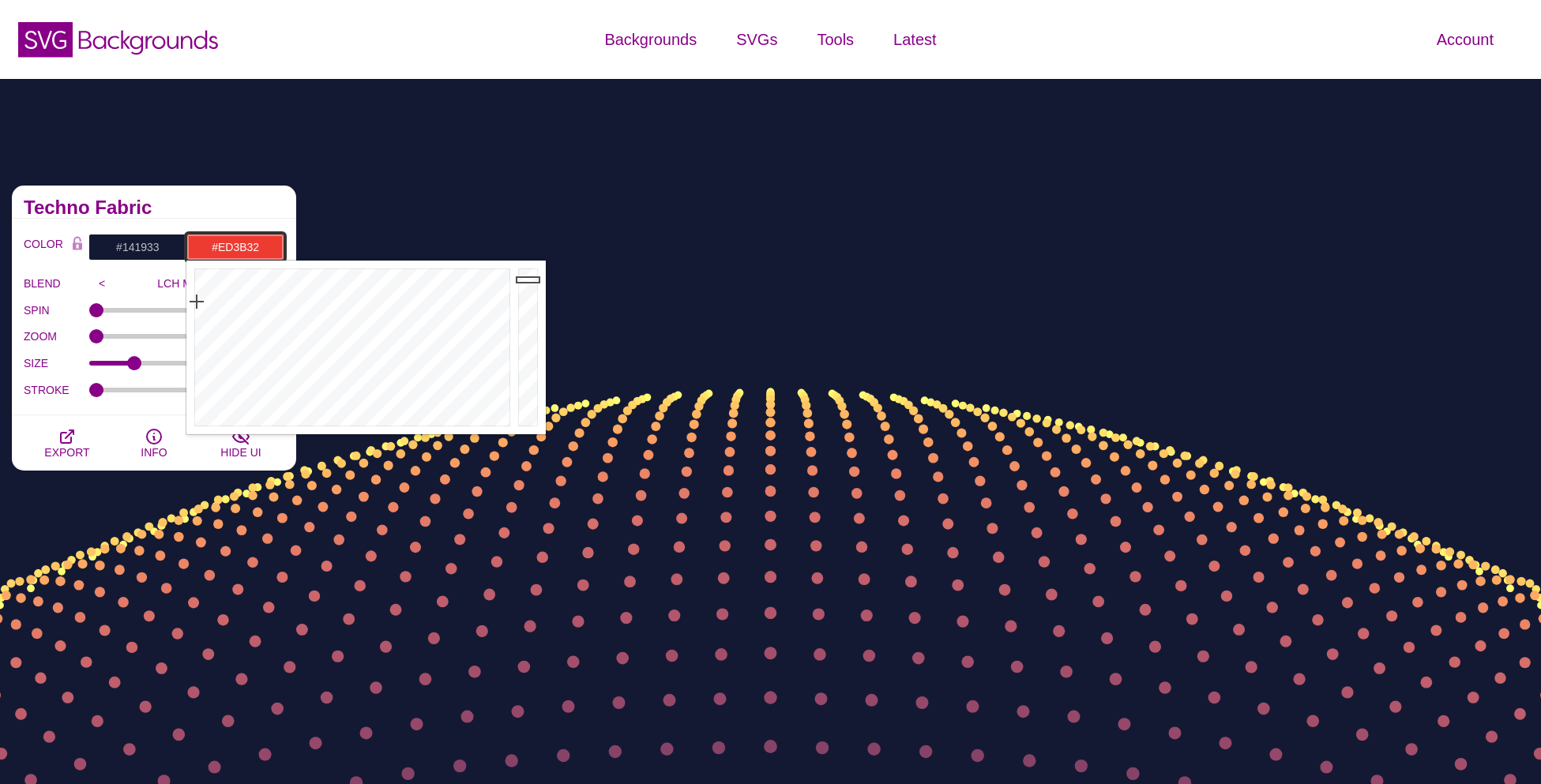
type input "#ED3B32"
click at [239, 200] on div "Techno Fabric" at bounding box center [154, 202] width 285 height 33
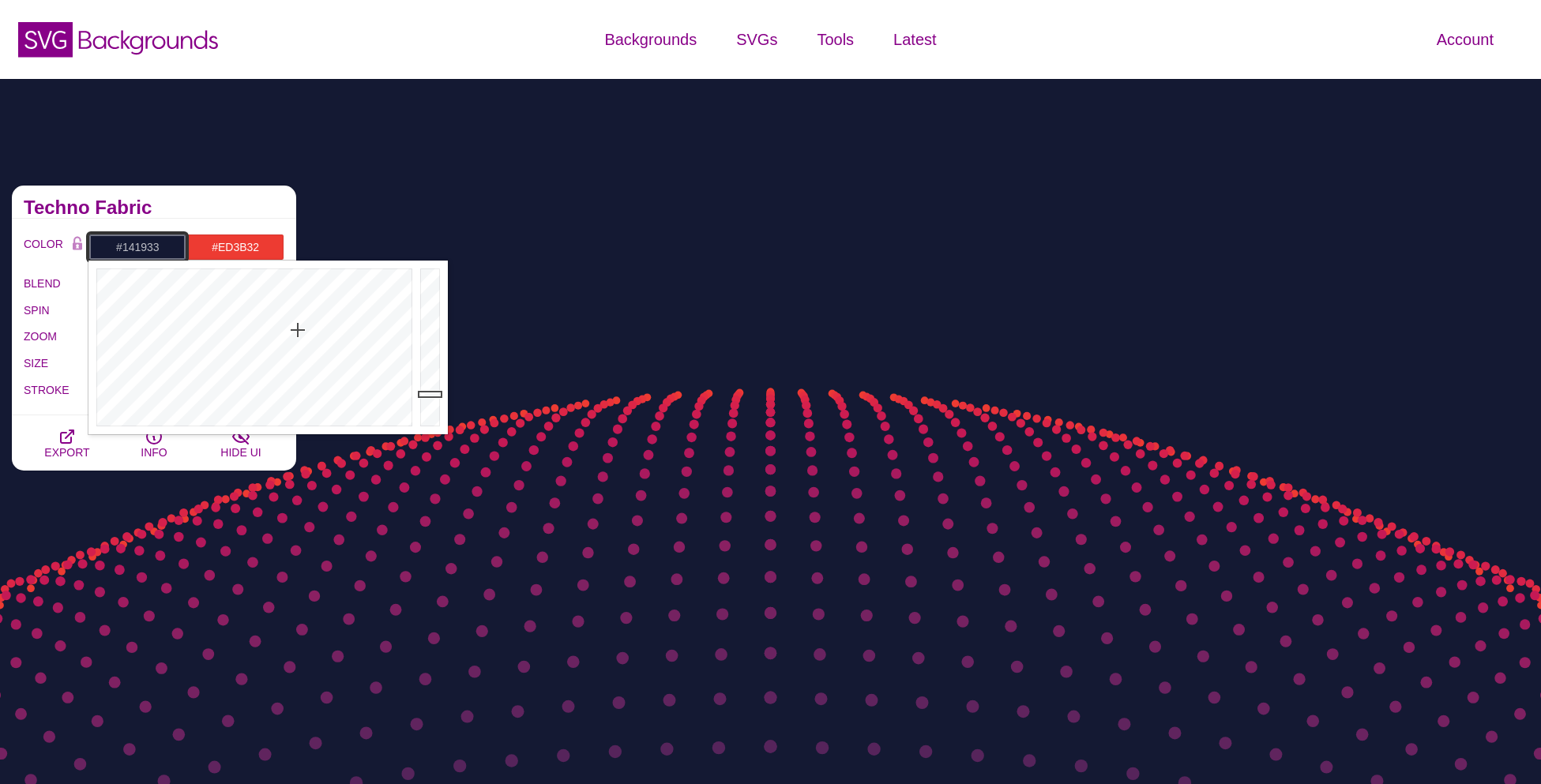
click at [165, 237] on input "#141933" at bounding box center [138, 247] width 98 height 27
drag, startPoint x: 267, startPoint y: 289, endPoint x: 78, endPoint y: 419, distance: 229.4
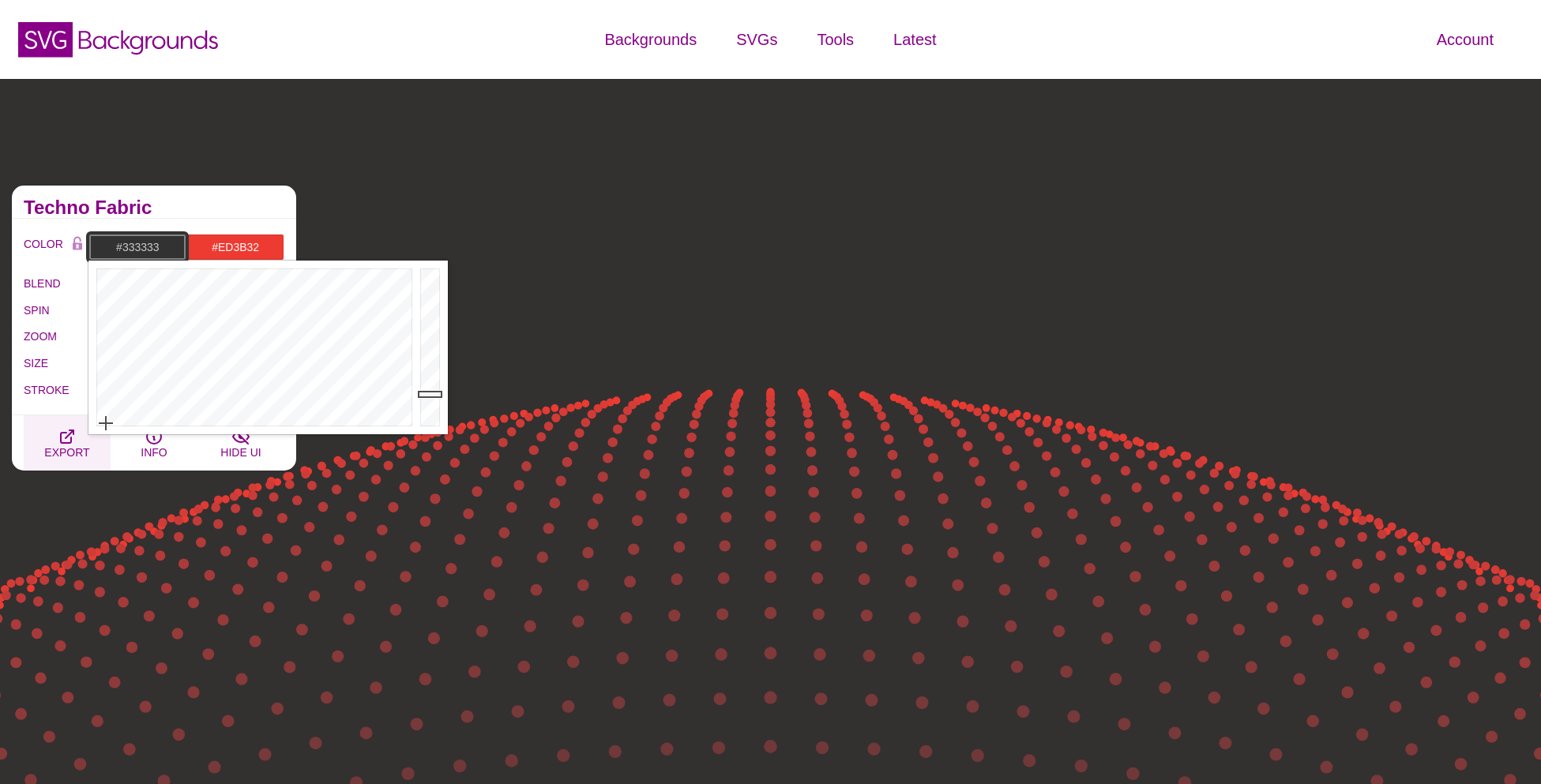
drag, startPoint x: 162, startPoint y: 388, endPoint x: 41, endPoint y: 440, distance: 131.7
click at [440, 353] on div at bounding box center [431, 348] width 31 height 174
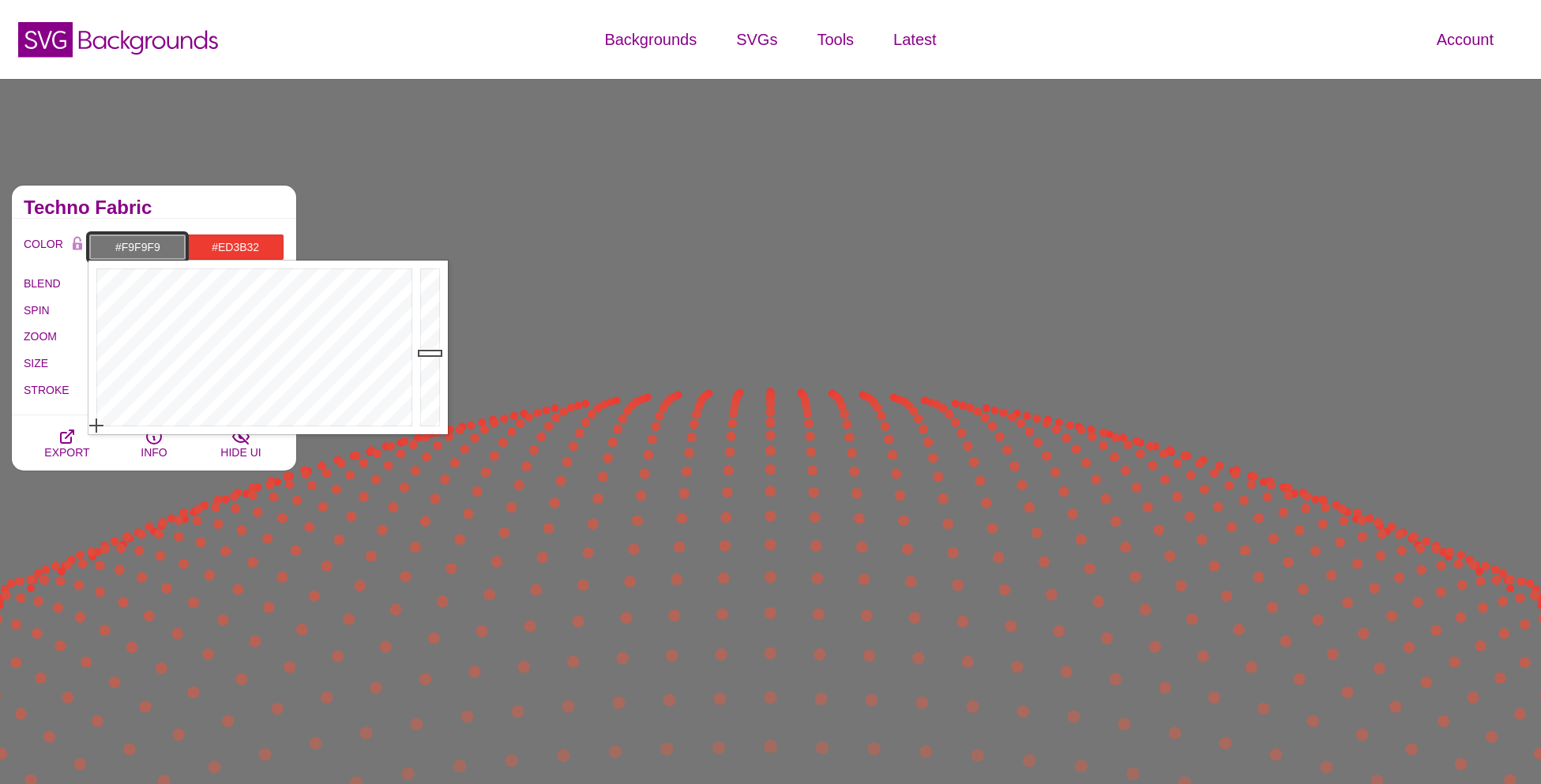
type input "#FFFFFF"
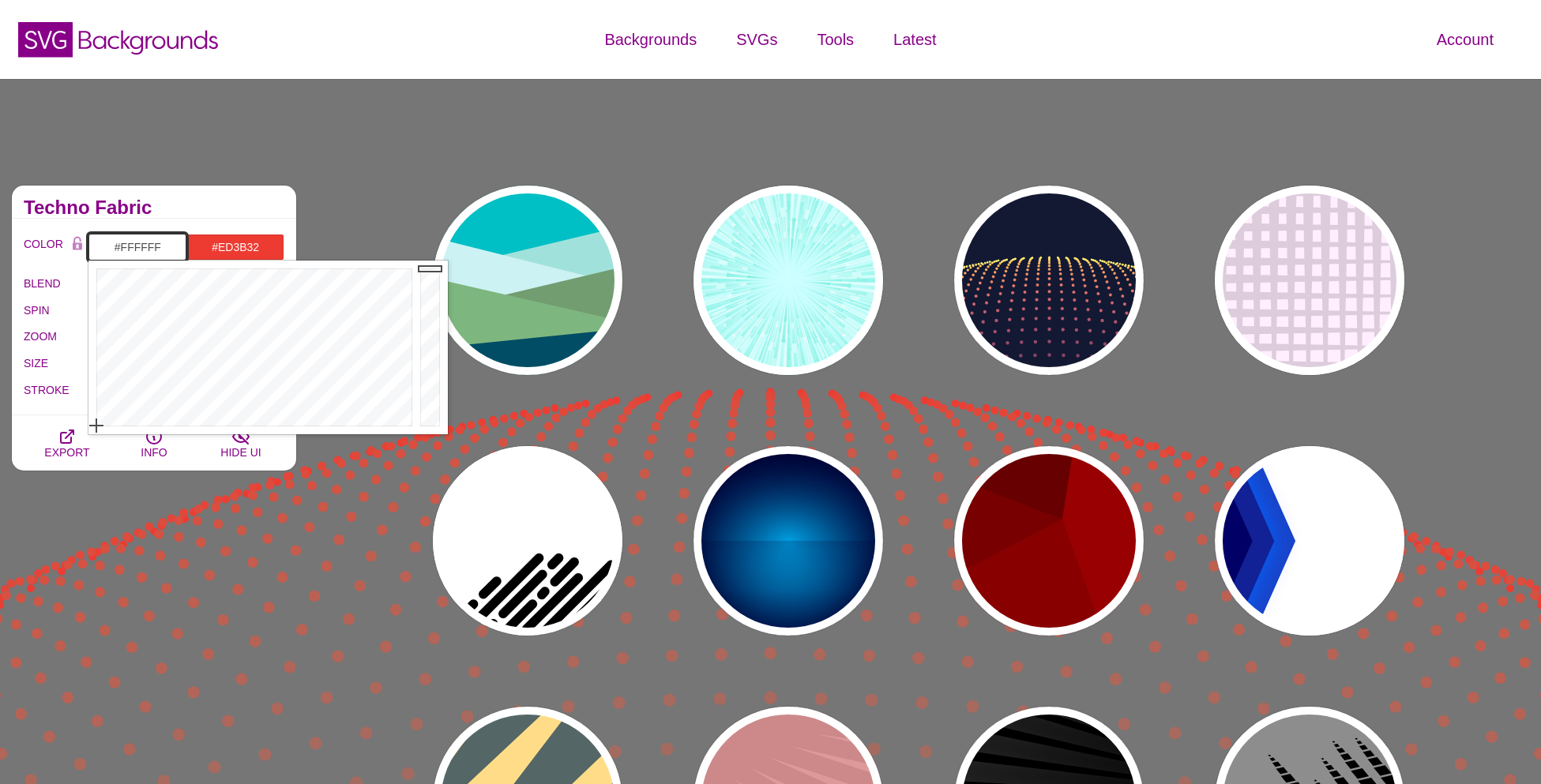
drag, startPoint x: 440, startPoint y: 353, endPoint x: 434, endPoint y: 248, distance: 105.2
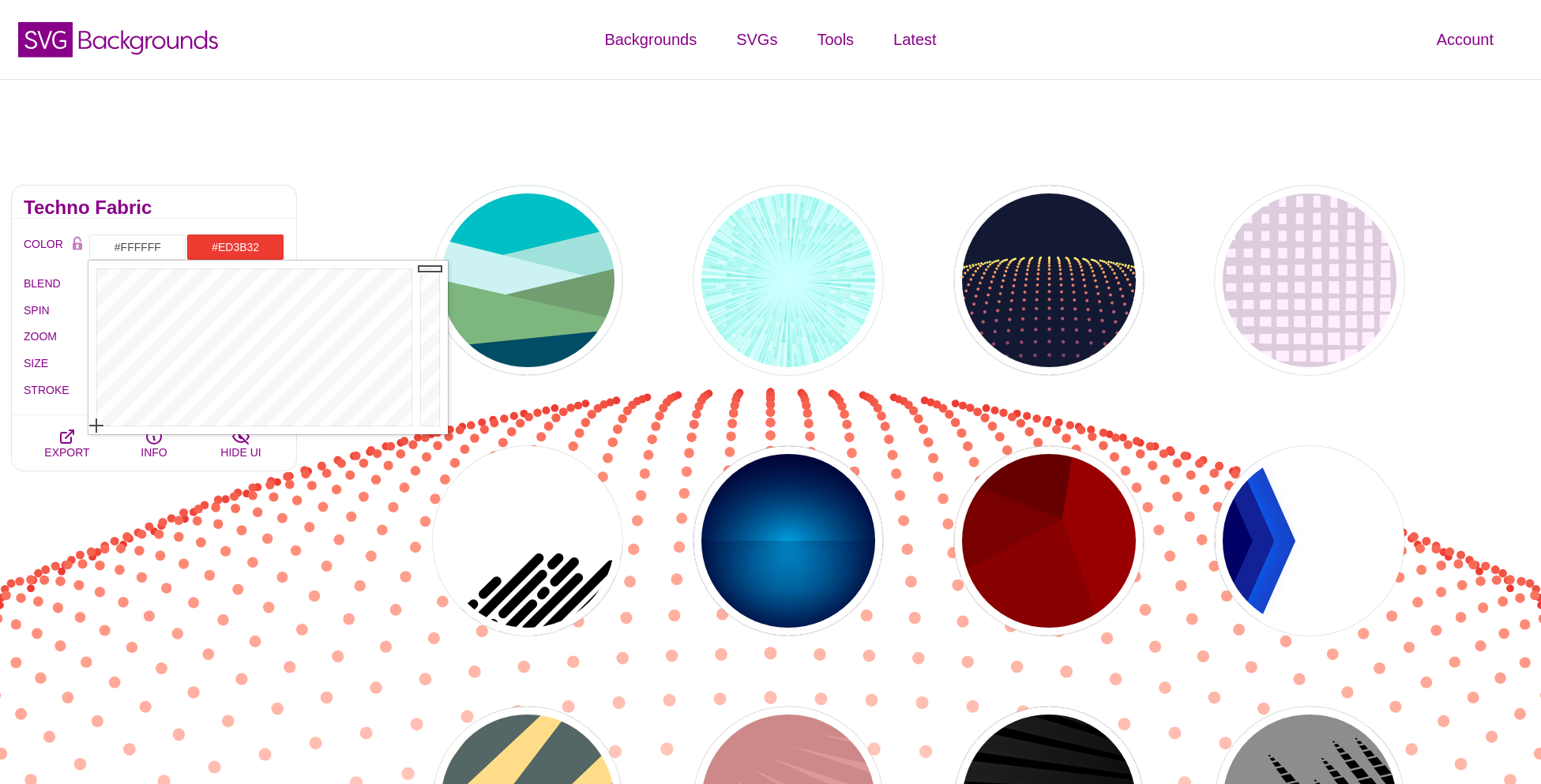
click at [339, 176] on div "PREVIEW PREVIEW PREVIEW PREVIEW PREVIEW PREVIEW PREVIEW PREVIEW PREVIEW PREVIEW…" at bounding box center [925, 671] width 1233 height 994
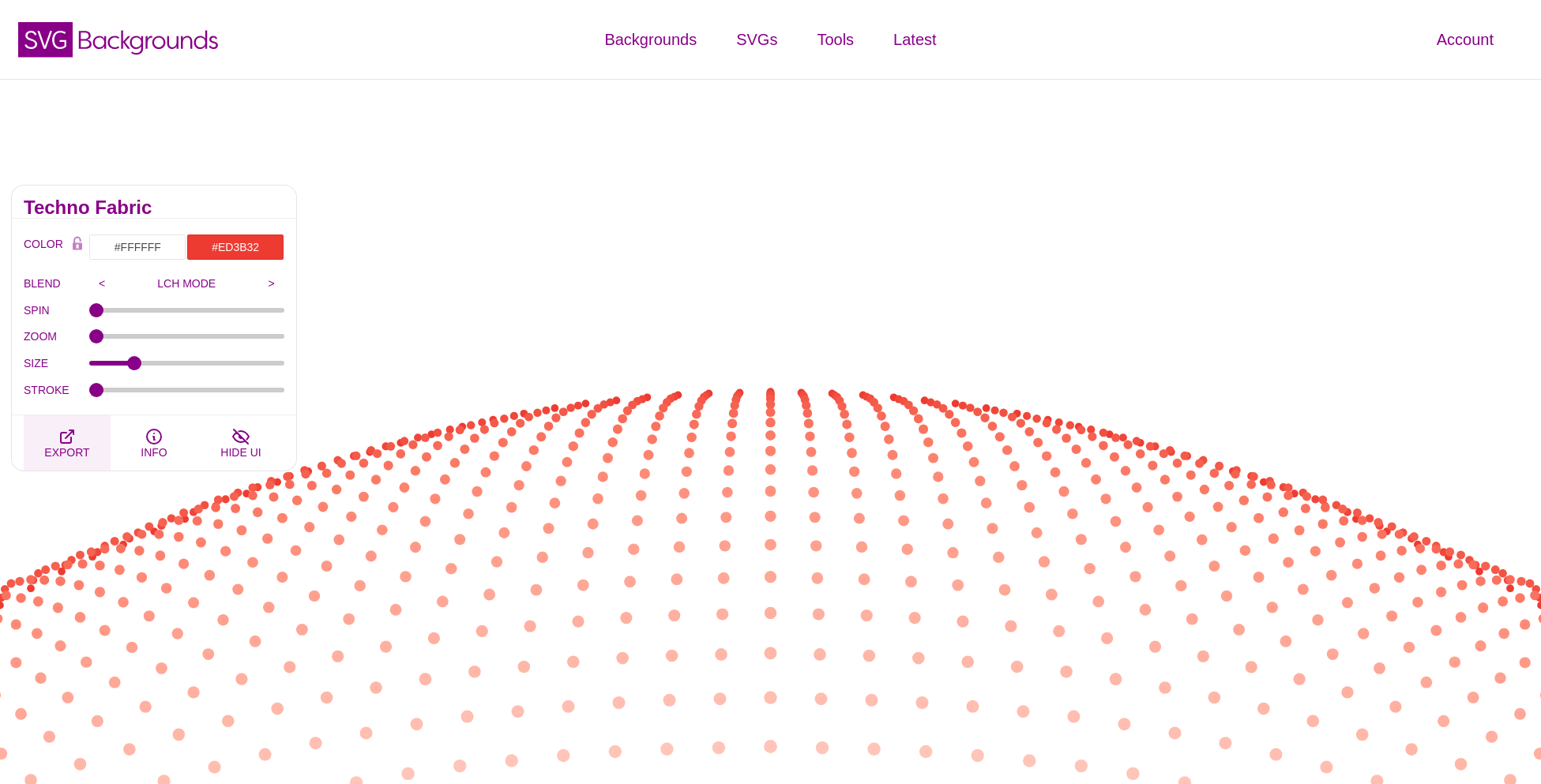
click at [90, 438] on button "EXPORT" at bounding box center [67, 442] width 87 height 55
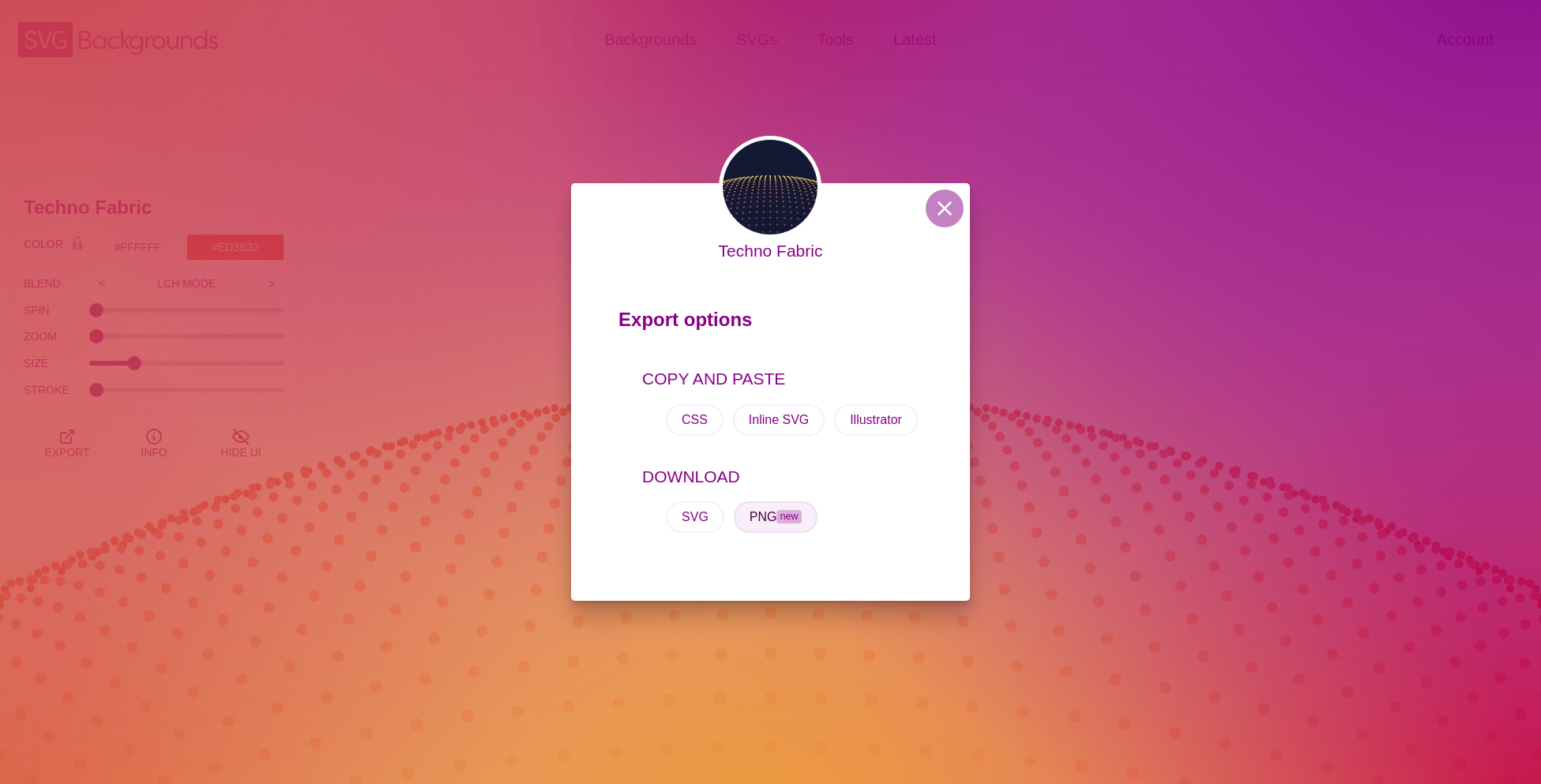
click at [757, 513] on button "PNG new" at bounding box center [775, 516] width 84 height 31
click at [936, 213] on button at bounding box center [944, 208] width 38 height 38
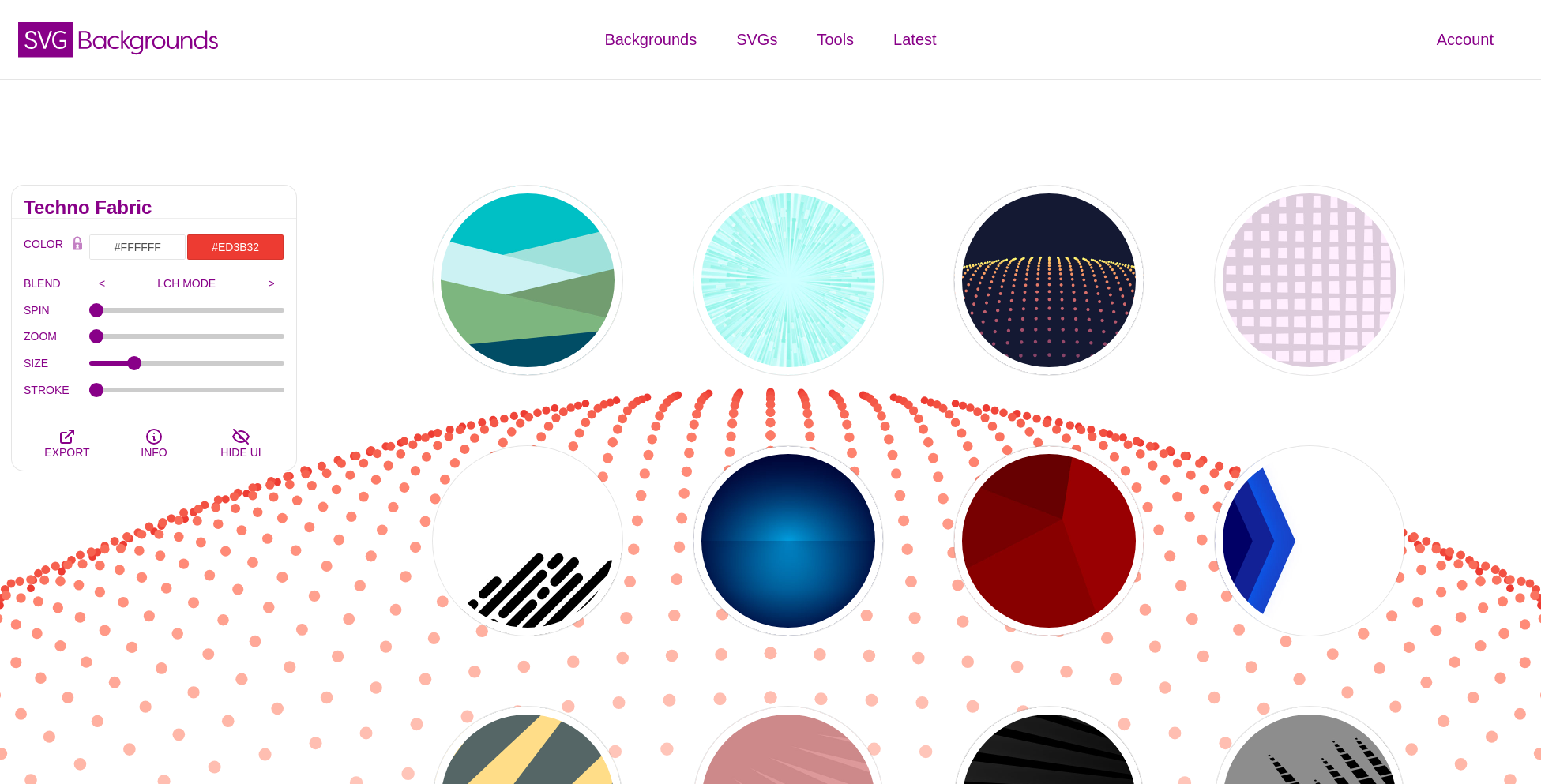
click at [426, 489] on div "PREVIEW PREVIEW PREVIEW PREVIEW PREVIEW PREVIEW PREVIEW PREVIEW PREVIEW PREVIEW…" at bounding box center [925, 671] width 1233 height 994
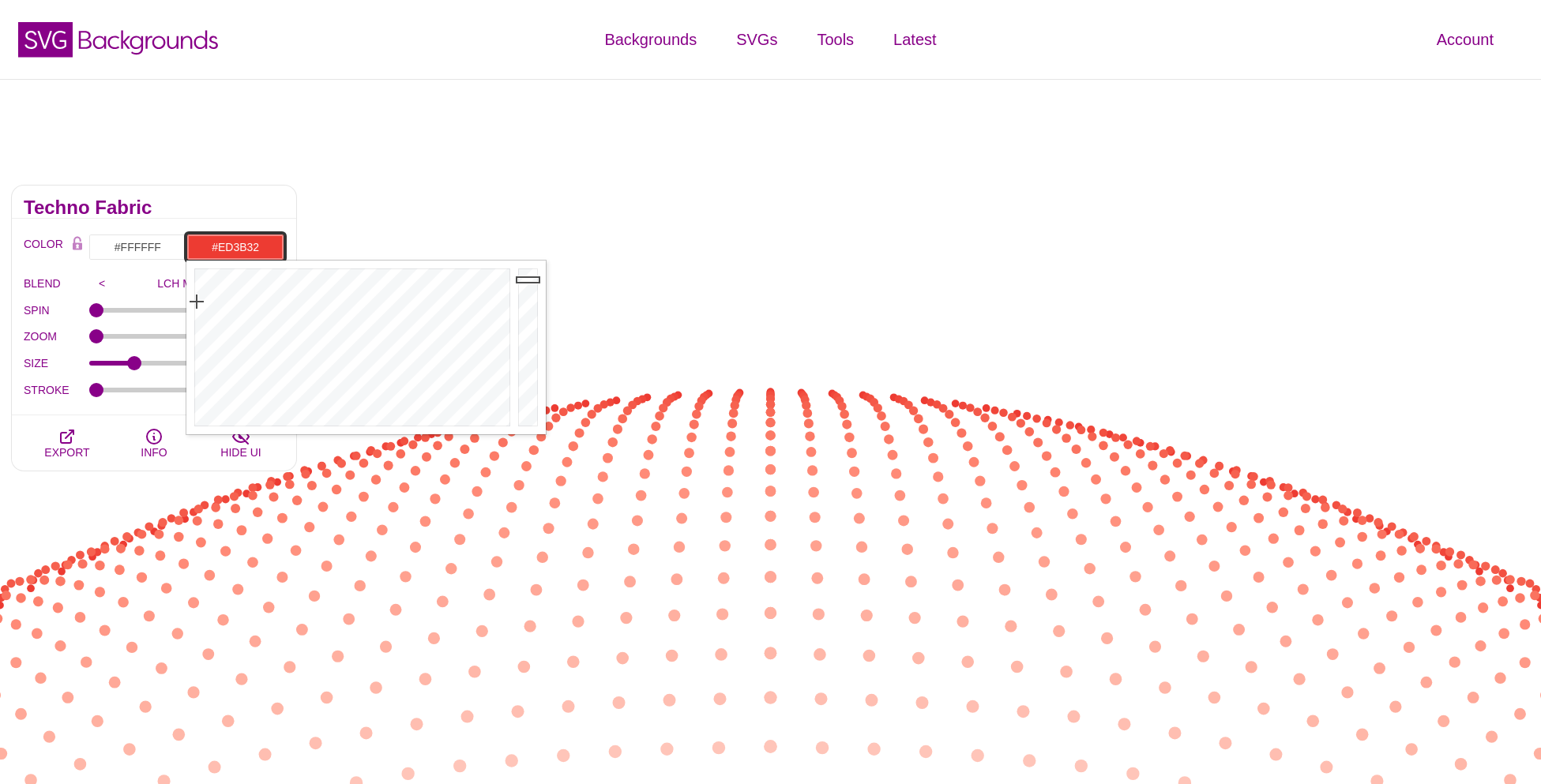
drag, startPoint x: 210, startPoint y: 244, endPoint x: 274, endPoint y: 250, distance: 64.3
click at [274, 250] on input "#ED3B32" at bounding box center [236, 247] width 98 height 27
